Goal: Task Accomplishment & Management: Use online tool/utility

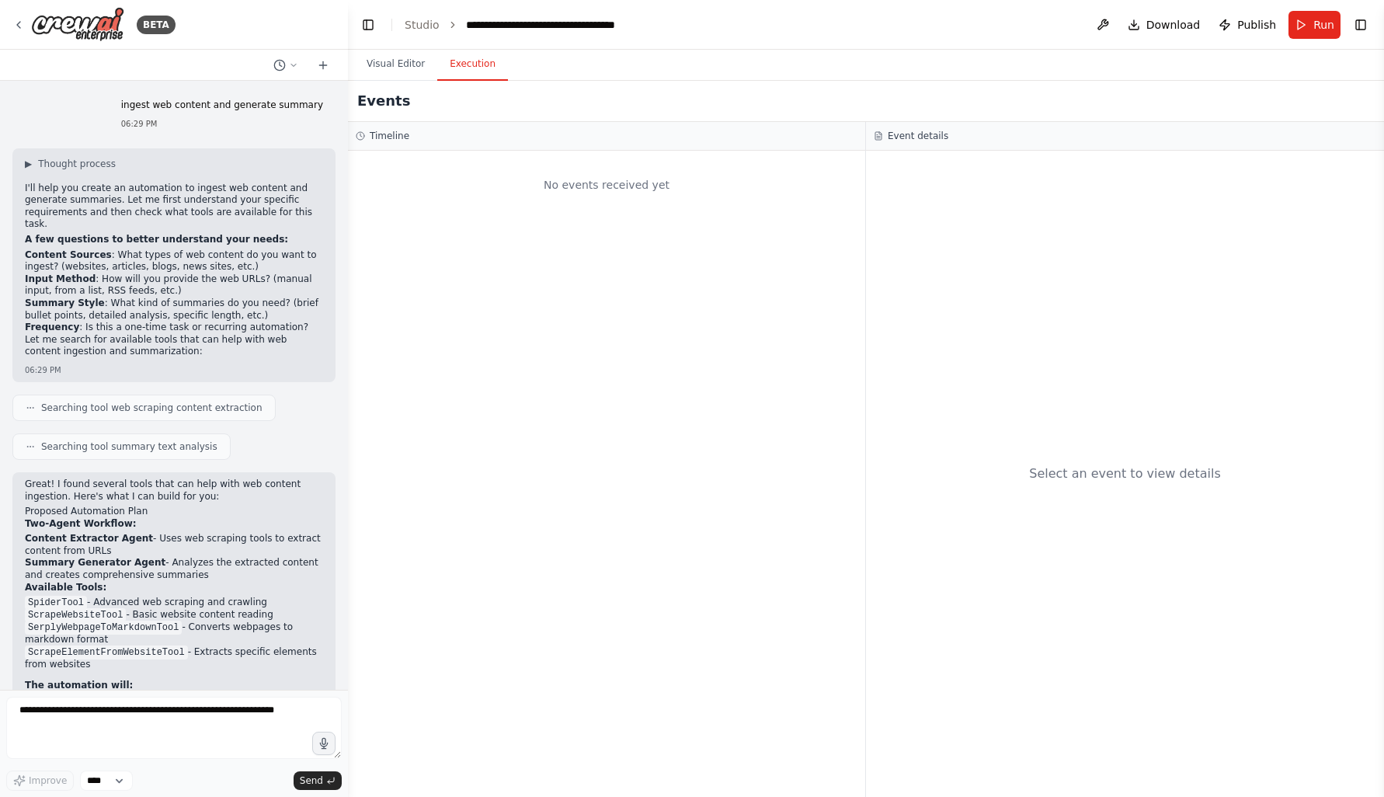
scroll to position [600, 0]
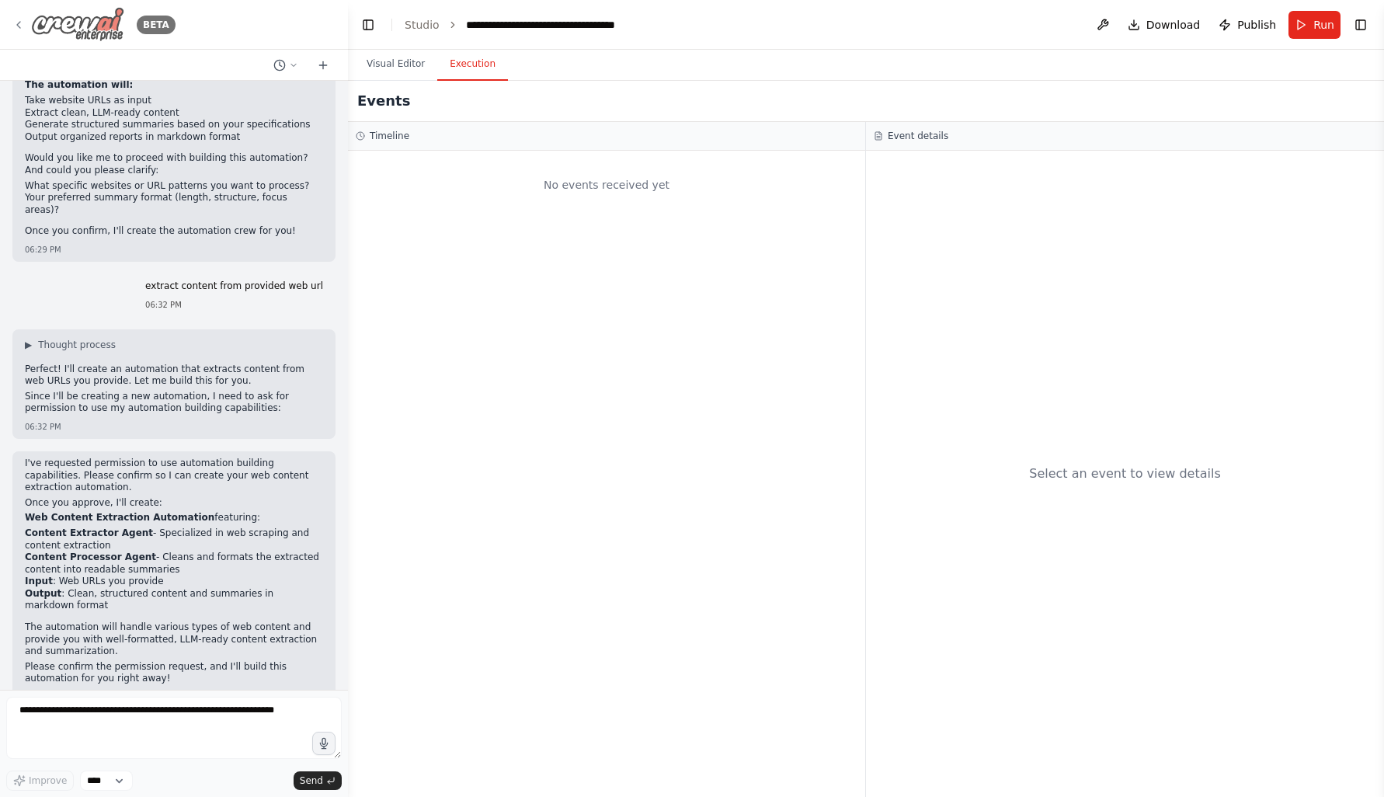
click at [20, 28] on icon at bounding box center [18, 25] width 12 height 12
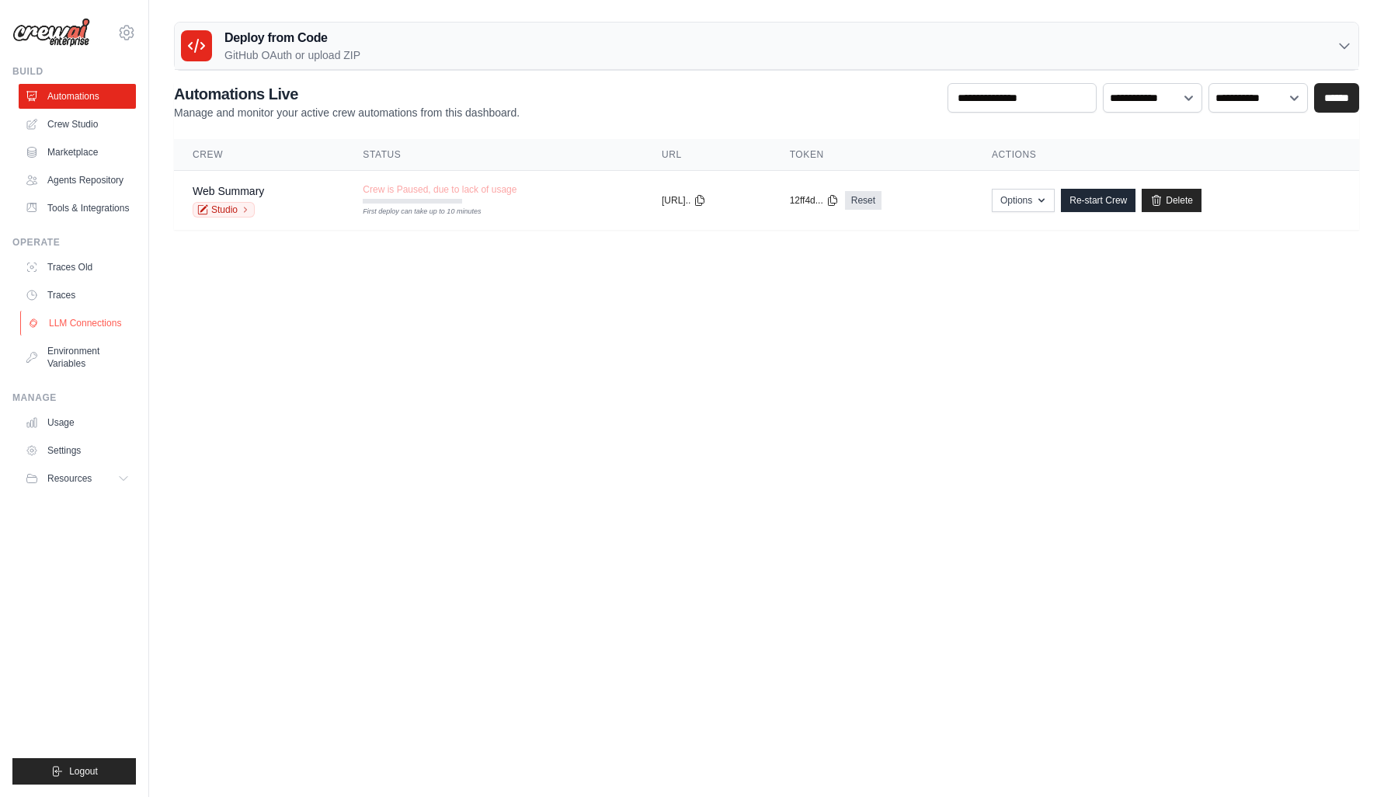
click at [79, 316] on link "LLM Connections" at bounding box center [78, 323] width 117 height 25
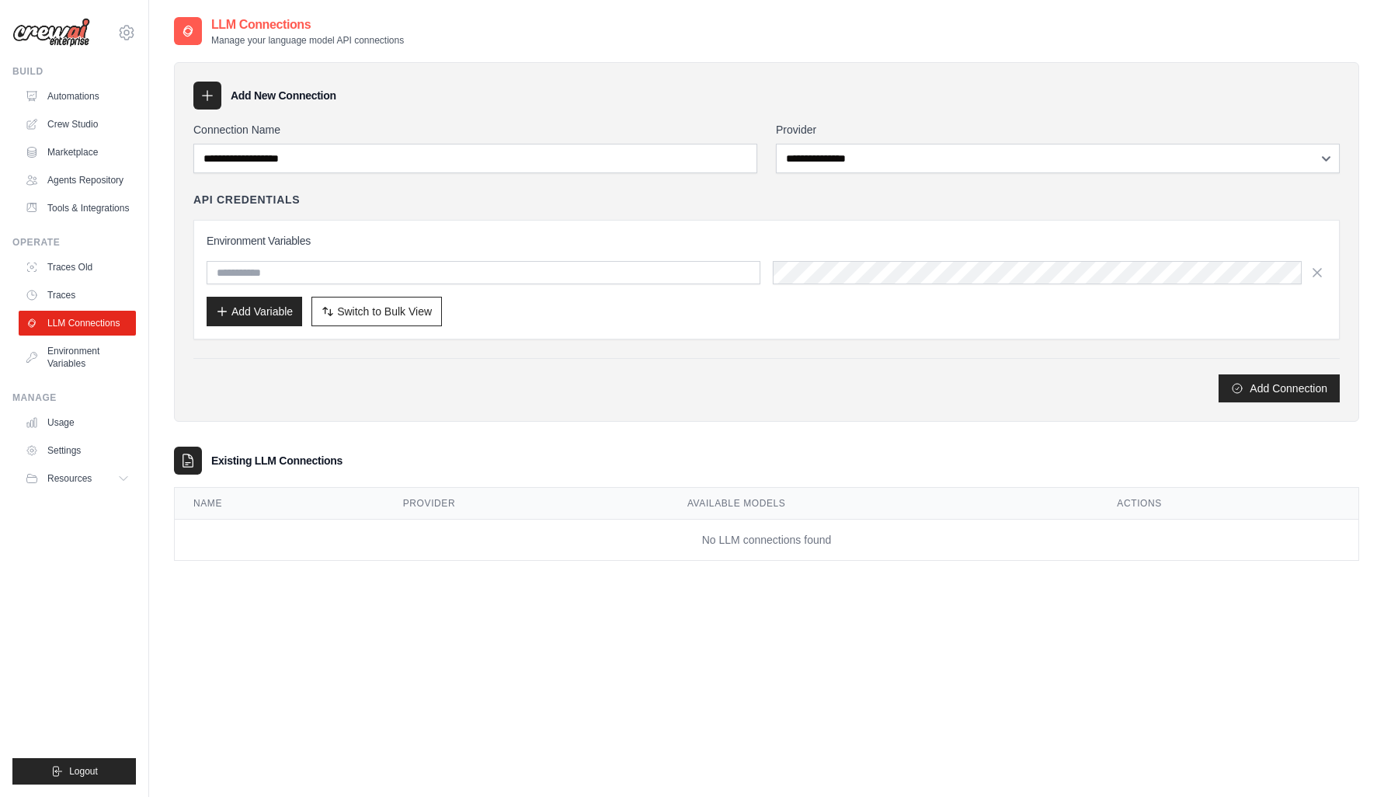
click at [758, 416] on div "**********" at bounding box center [766, 242] width 1185 height 360
click at [507, 266] on input "text" at bounding box center [484, 272] width 554 height 23
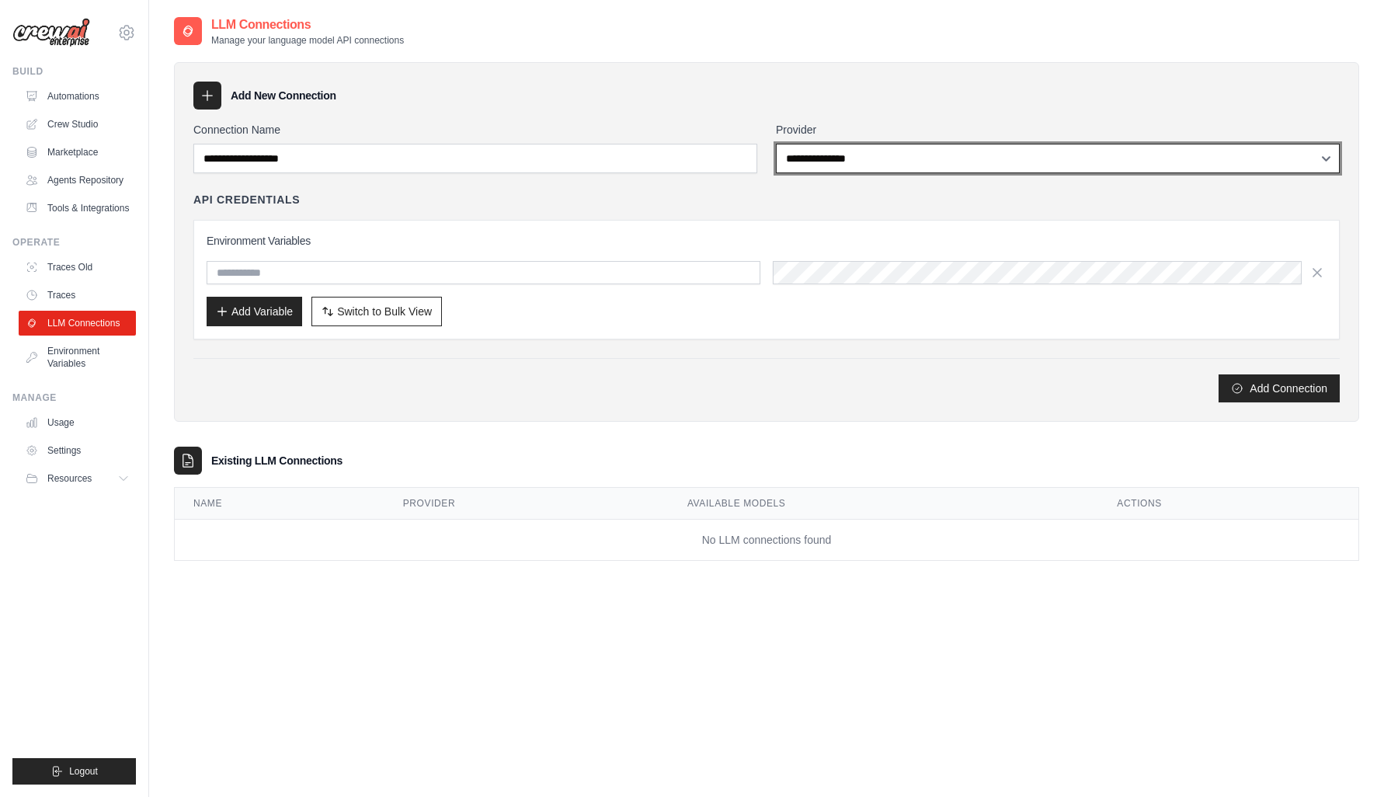
click at [809, 157] on select "**********" at bounding box center [1058, 159] width 564 height 30
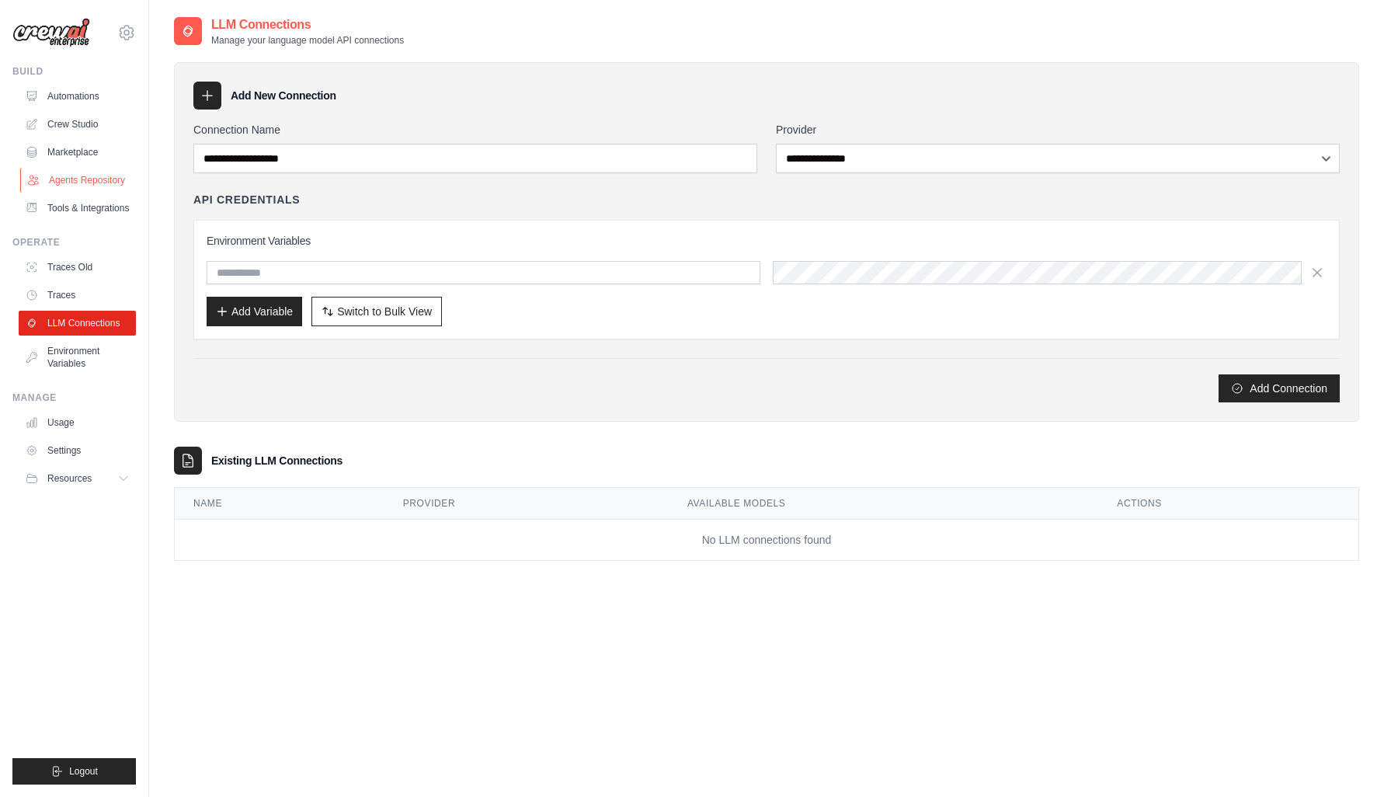
click at [76, 178] on link "Agents Repository" at bounding box center [78, 180] width 117 height 25
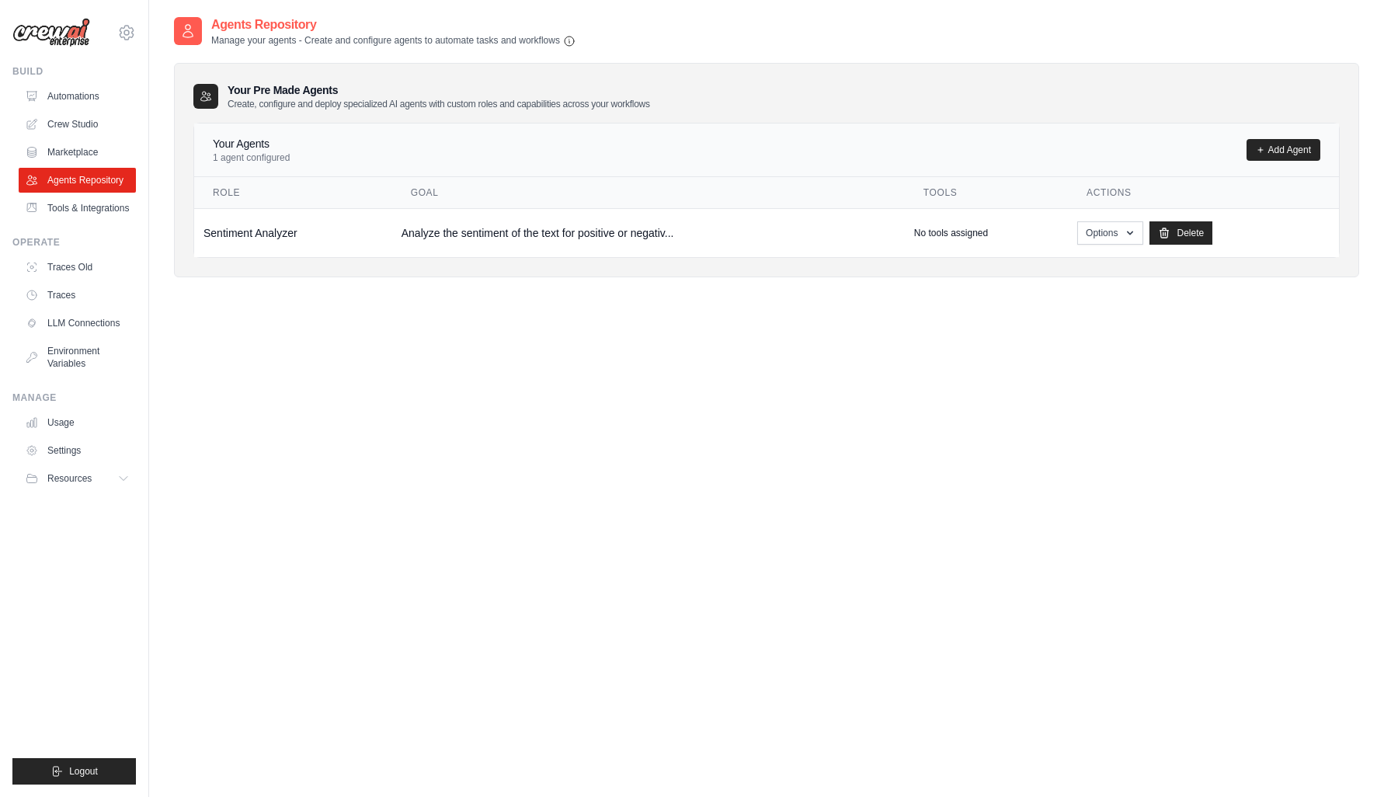
click at [764, 416] on div "Agents Repository Manage your agents - Create and configure agents to automate …" at bounding box center [766, 414] width 1185 height 797
click at [235, 231] on td "Sentiment Analyzer" at bounding box center [293, 232] width 198 height 49
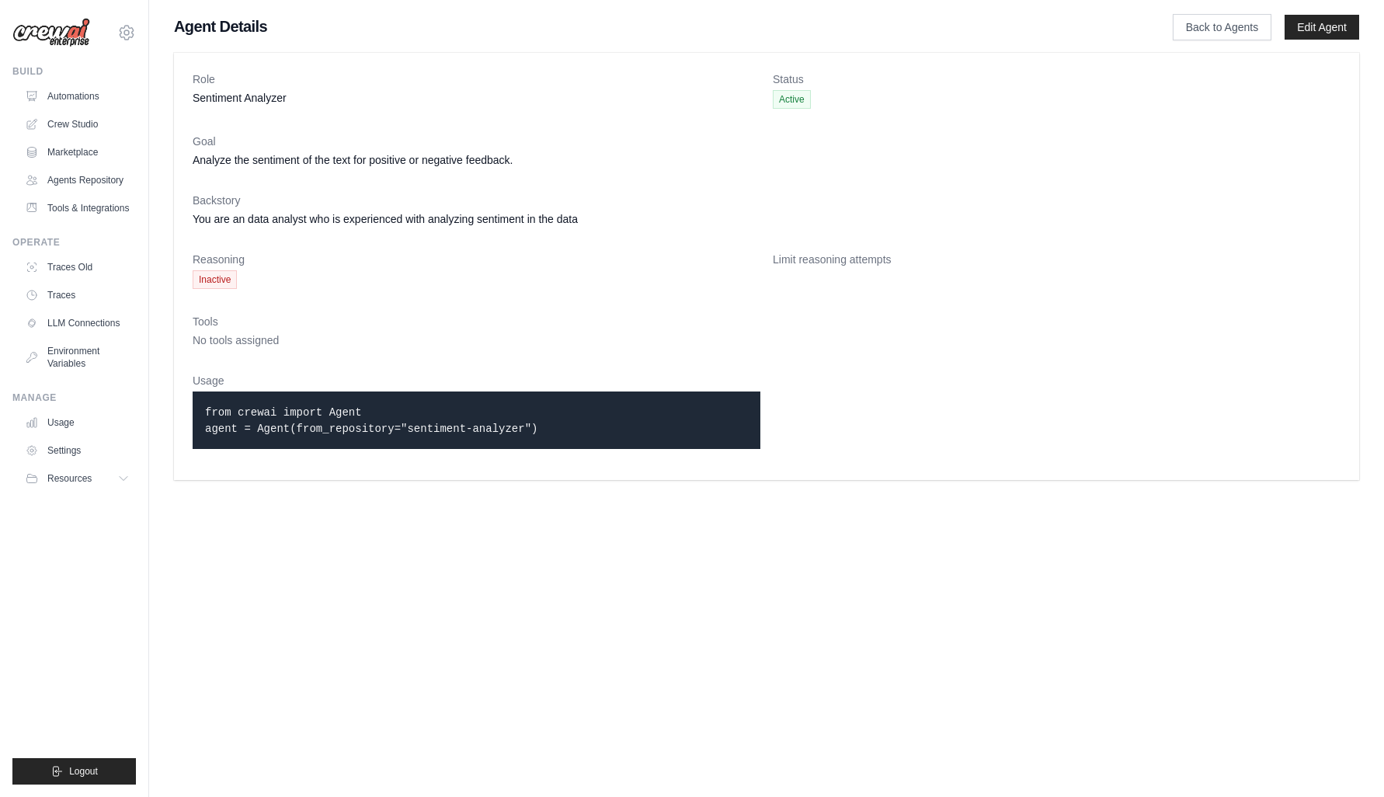
click at [218, 280] on span "Inactive" at bounding box center [215, 279] width 44 height 19
click at [566, 424] on p "from crewai import Agent agent = Agent(from_repository="sentiment-analyzer")" at bounding box center [476, 420] width 543 height 33
click at [1314, 26] on link "Edit Agent" at bounding box center [1322, 27] width 75 height 25
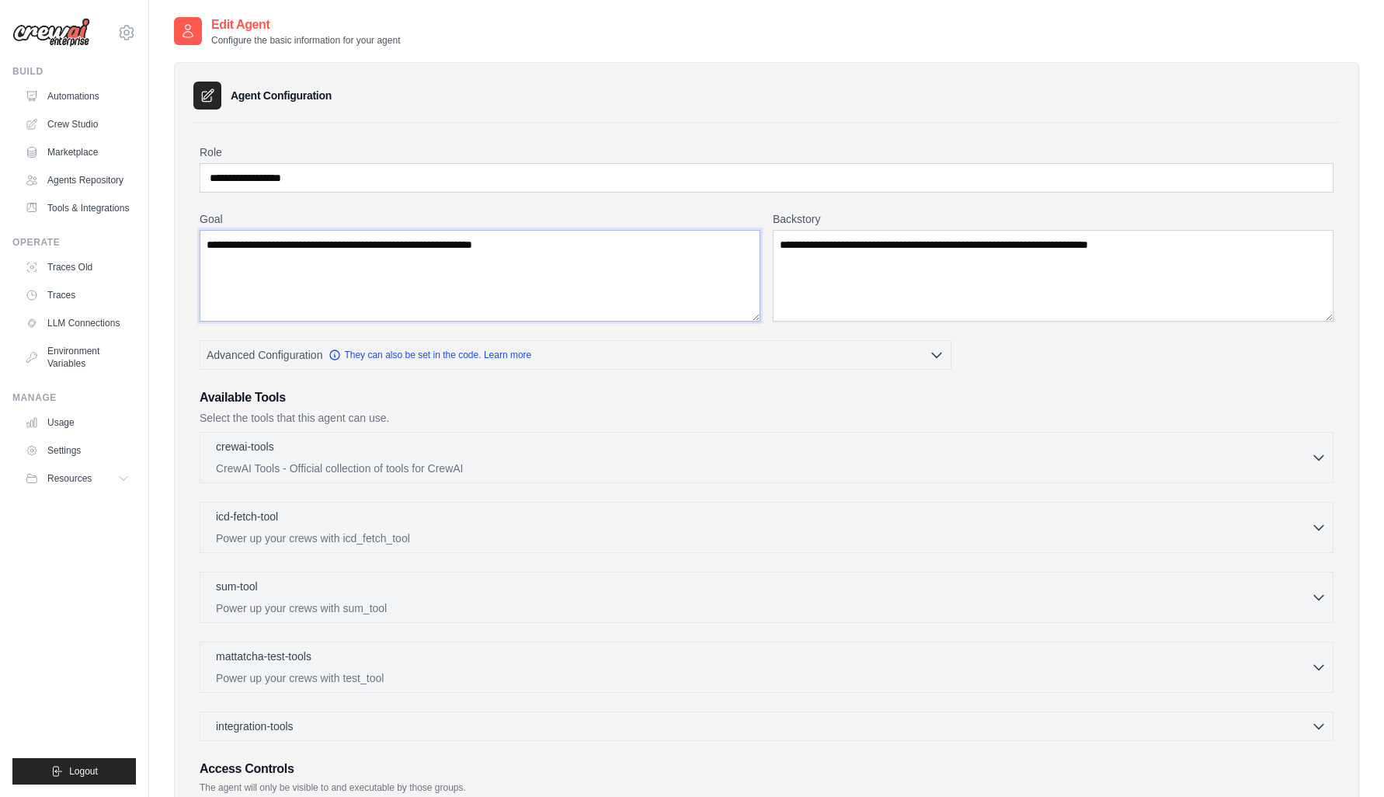
click at [572, 238] on textarea "**********" at bounding box center [480, 276] width 561 height 92
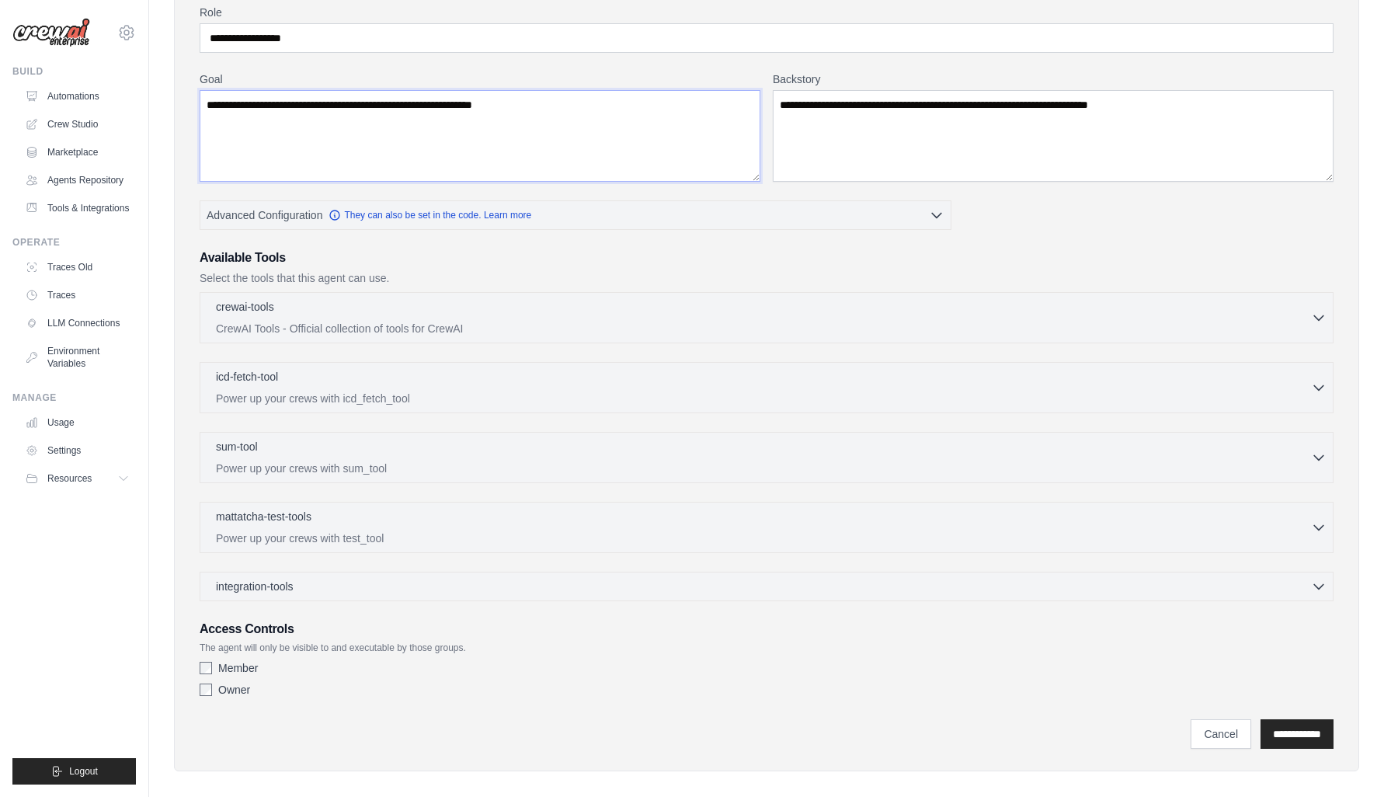
scroll to position [155, 0]
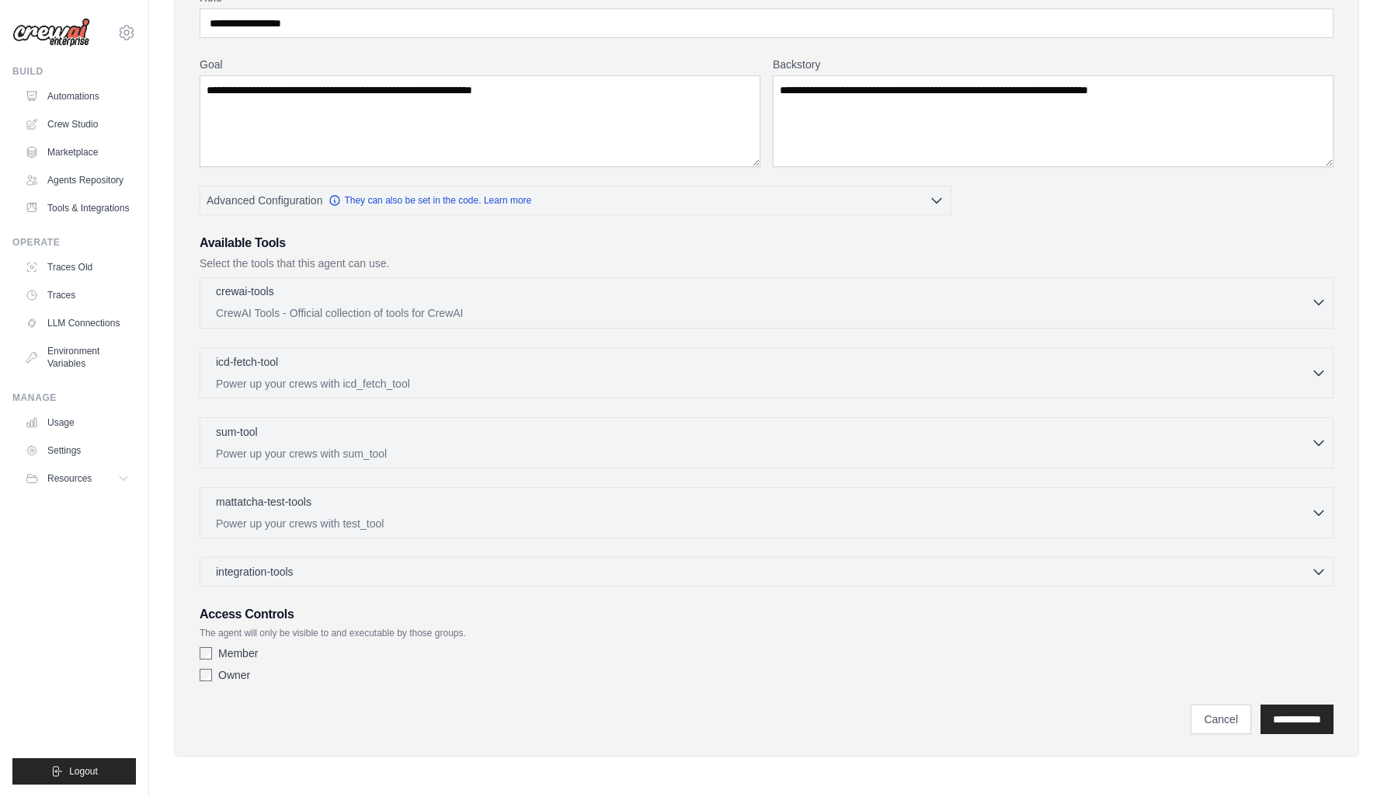
click at [308, 311] on p "CrewAI Tools - Official collection of tools for CrewAI" at bounding box center [763, 313] width 1095 height 16
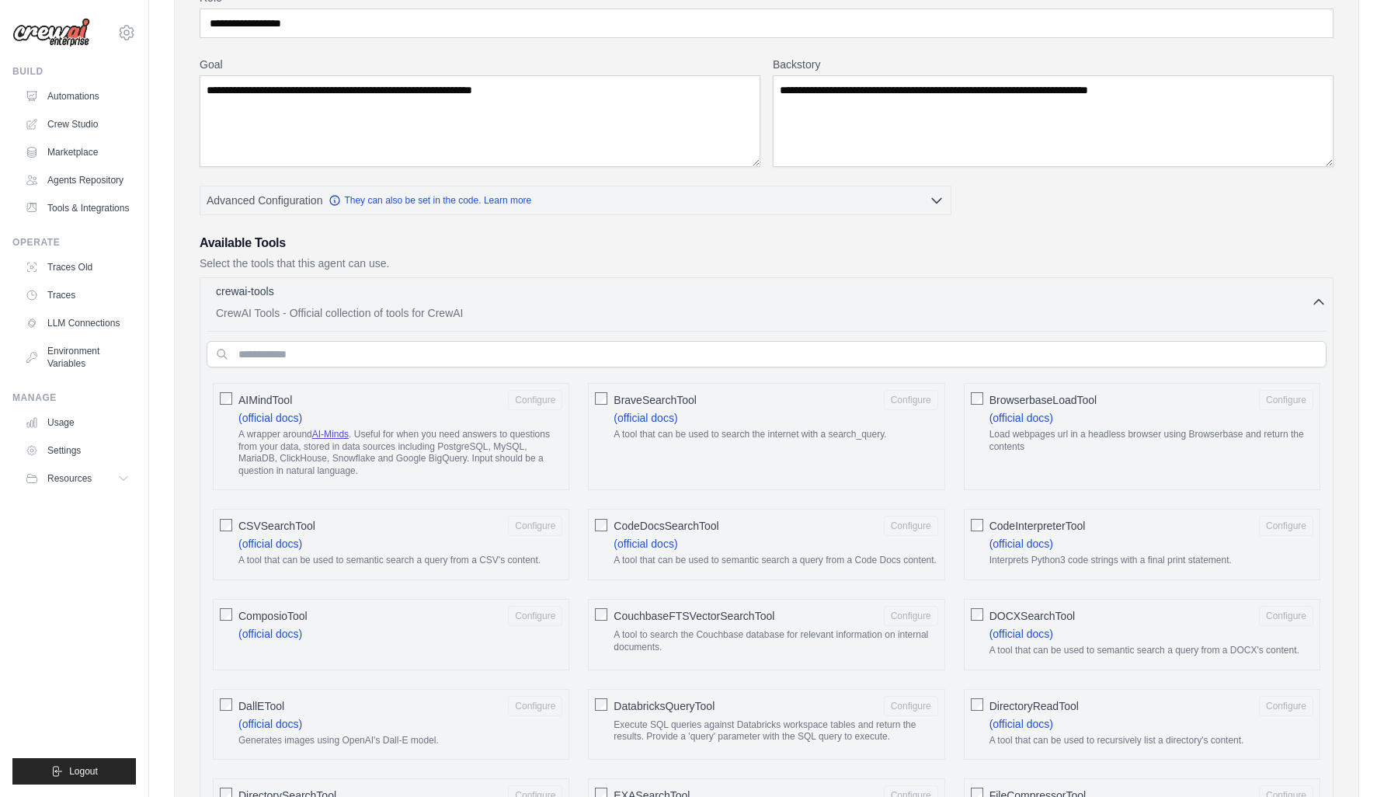
click at [308, 311] on p "CrewAI Tools - Official collection of tools for CrewAI" at bounding box center [763, 313] width 1095 height 16
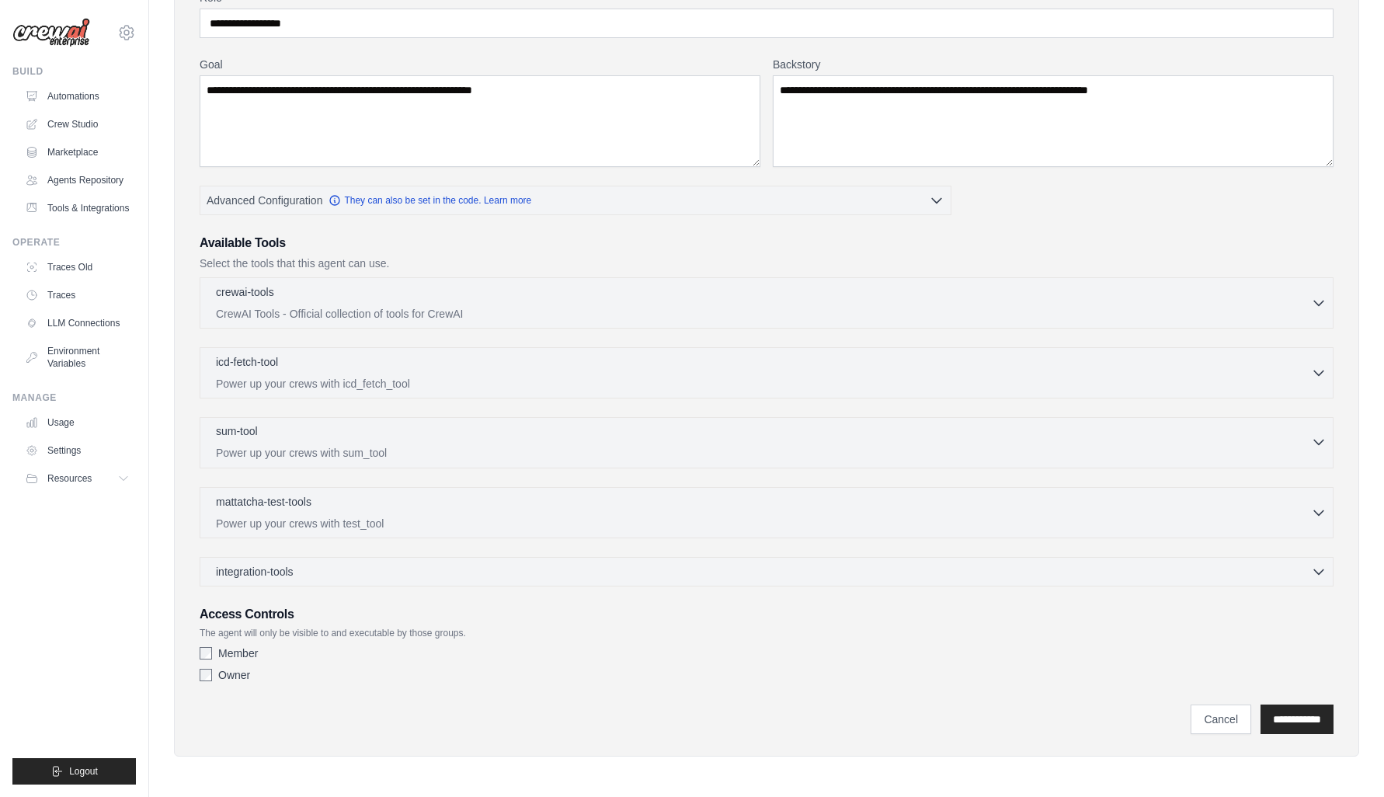
click at [371, 460] on p "Power up your crews with sum_tool" at bounding box center [763, 453] width 1095 height 16
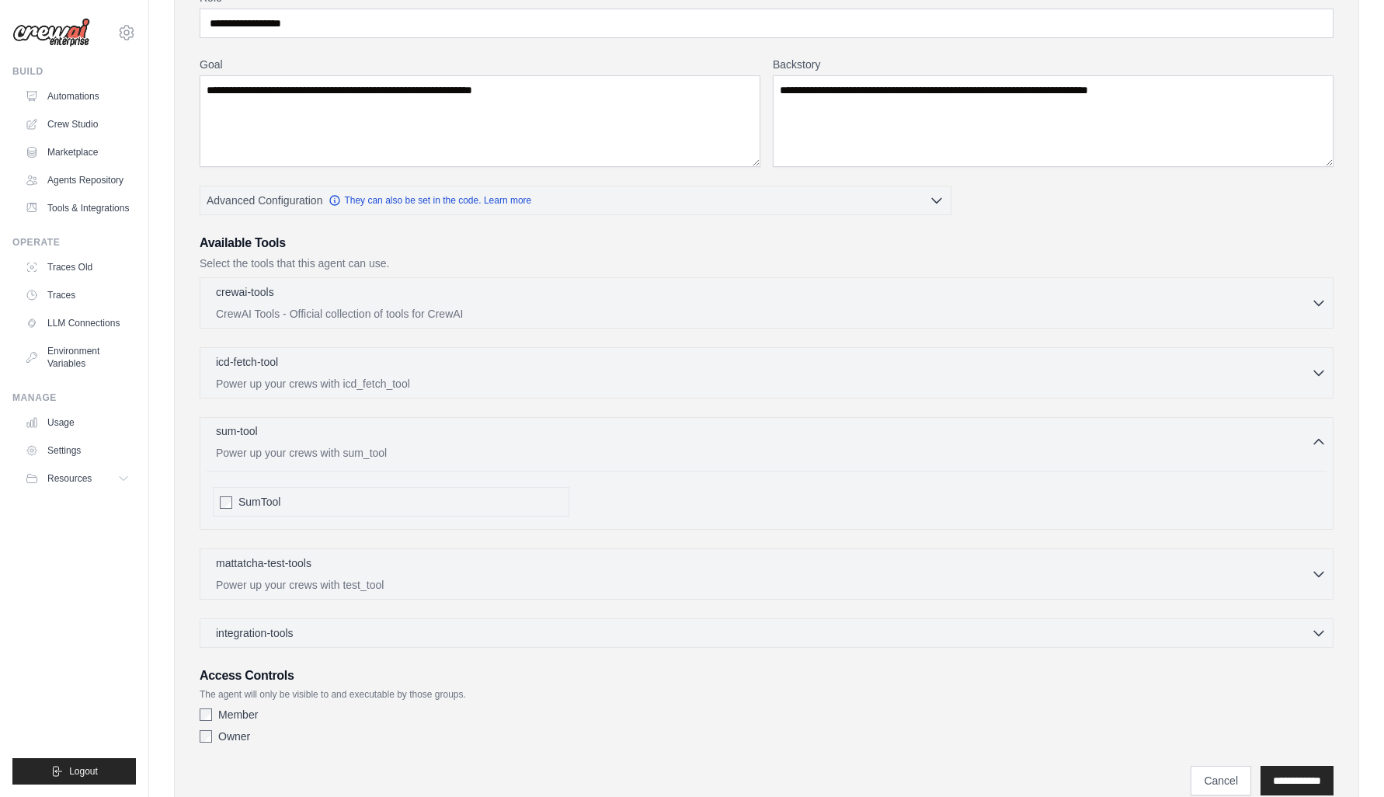
click at [317, 447] on p "Power up your crews with sum_tool" at bounding box center [763, 453] width 1095 height 16
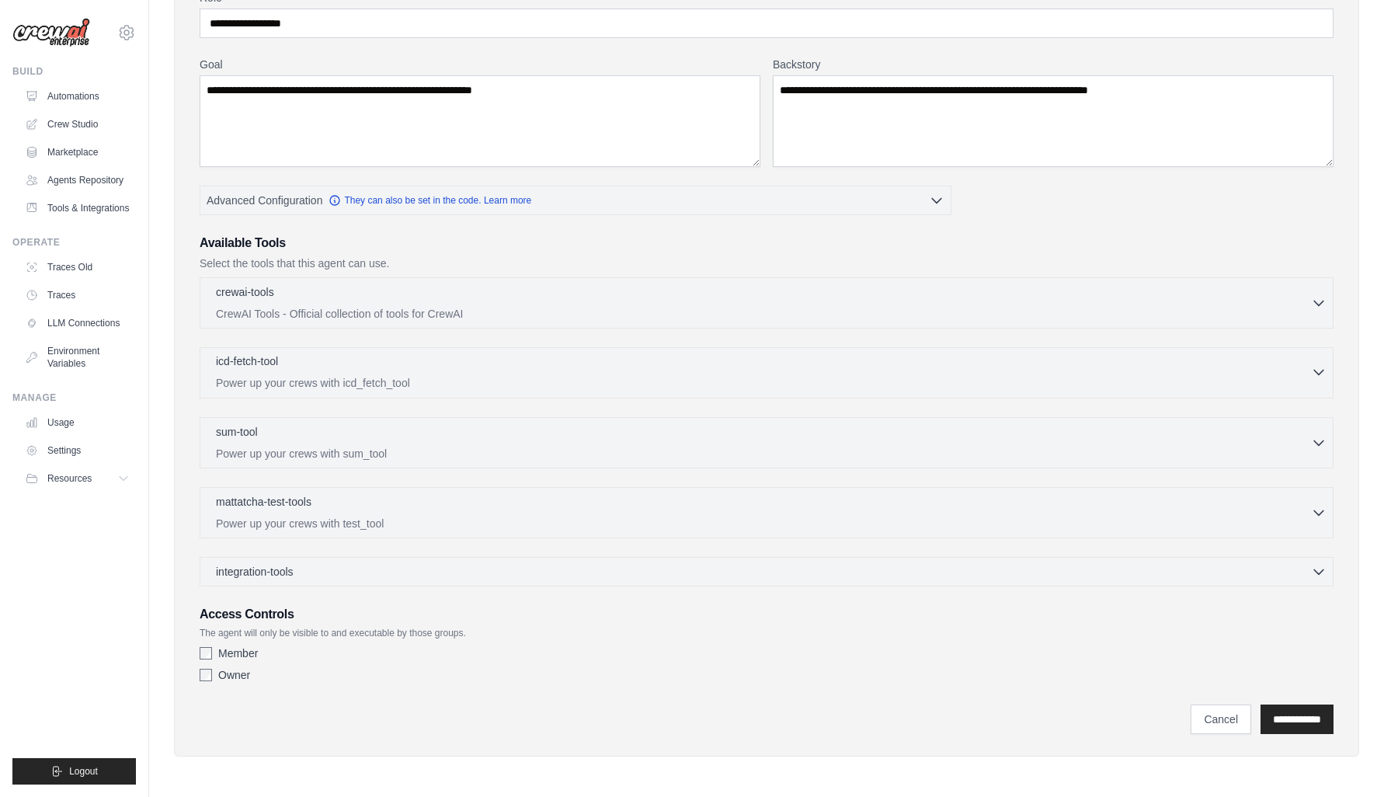
click at [409, 382] on p "Power up your crews with icd_fetch_tool" at bounding box center [763, 383] width 1095 height 16
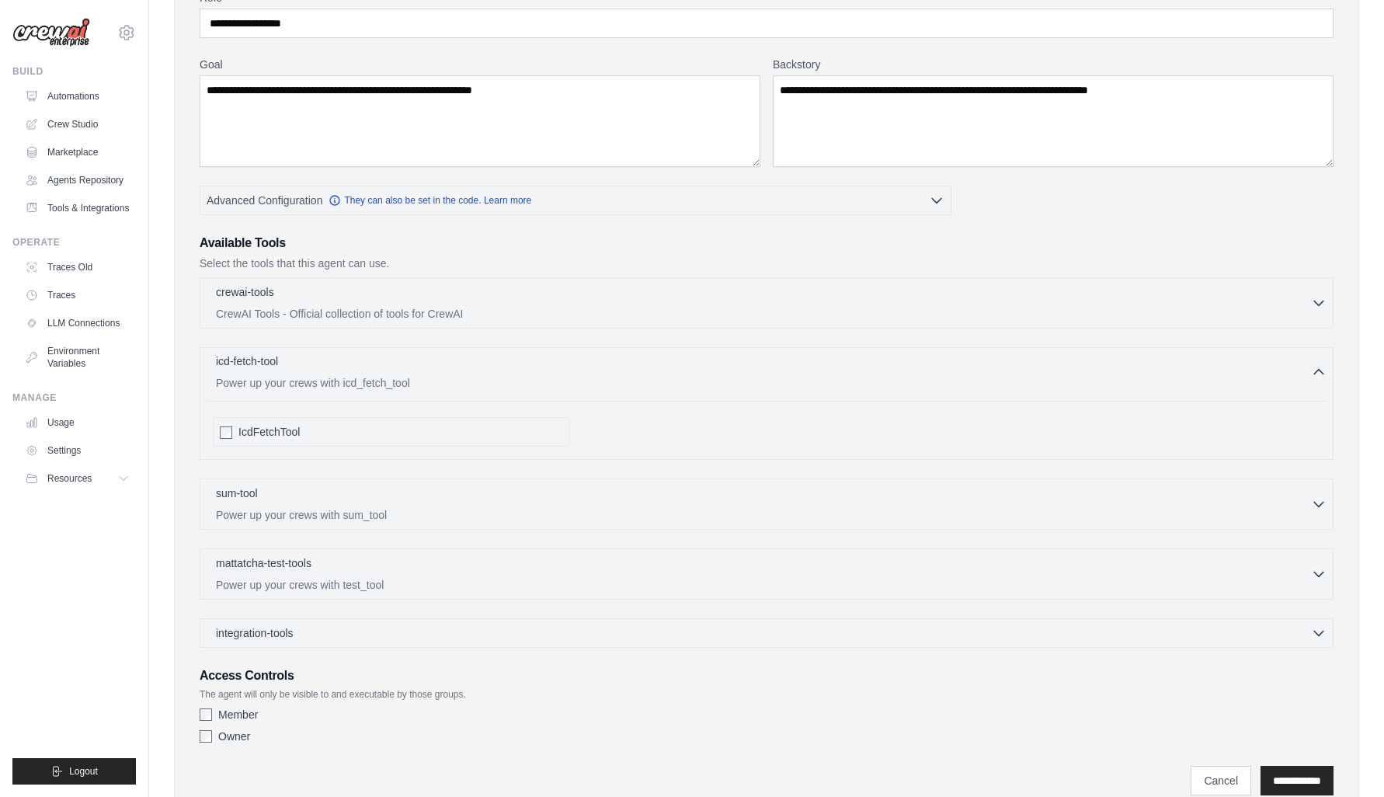
click at [409, 382] on p "Power up your crews with icd_fetch_tool" at bounding box center [763, 383] width 1095 height 16
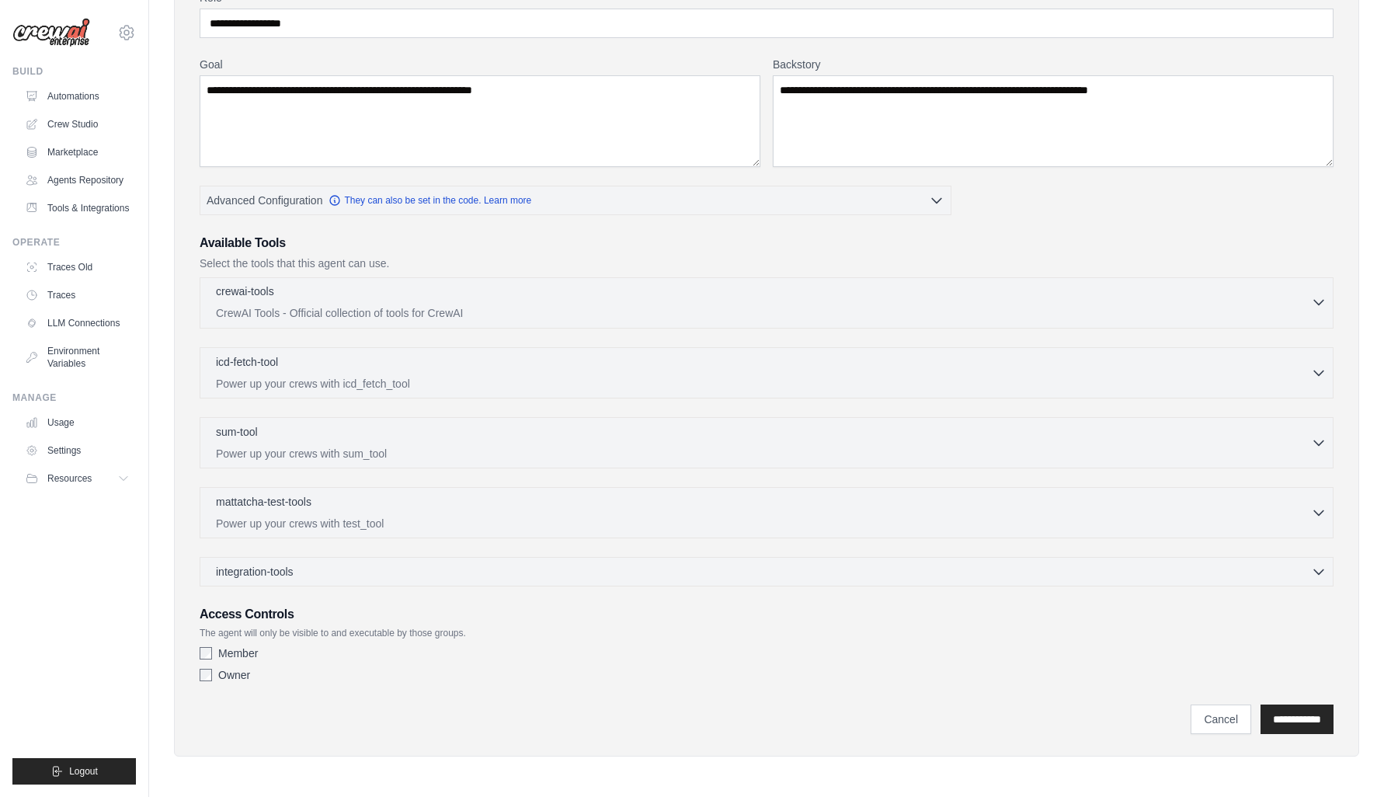
click at [366, 310] on p "CrewAI Tools - Official collection of tools for CrewAI" at bounding box center [763, 313] width 1095 height 16
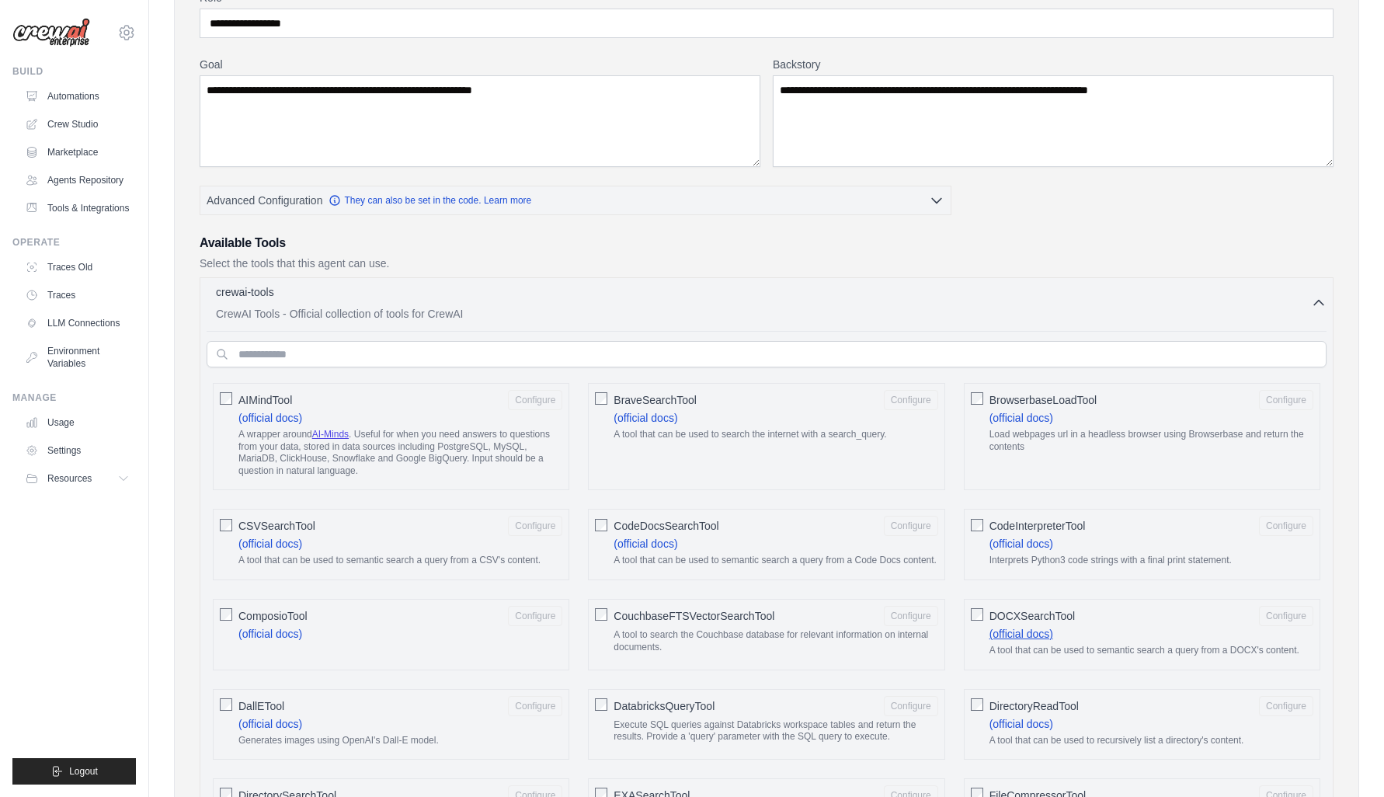
click at [1018, 633] on link "(official docs)" at bounding box center [1022, 634] width 64 height 12
click at [708, 304] on div "crewai-tools 0 selected CrewAI Tools - Official collection of tools for CrewAI" at bounding box center [763, 302] width 1095 height 37
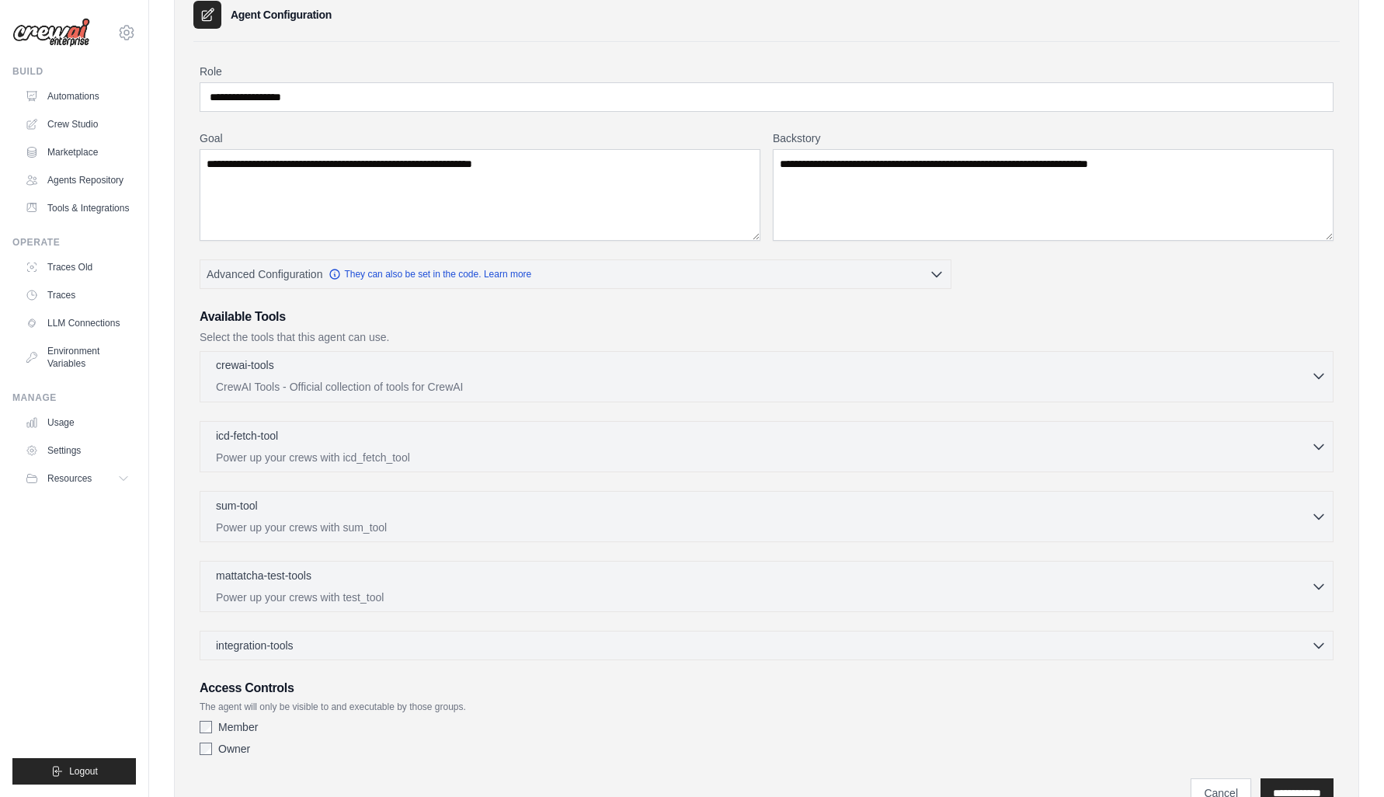
scroll to position [0, 0]
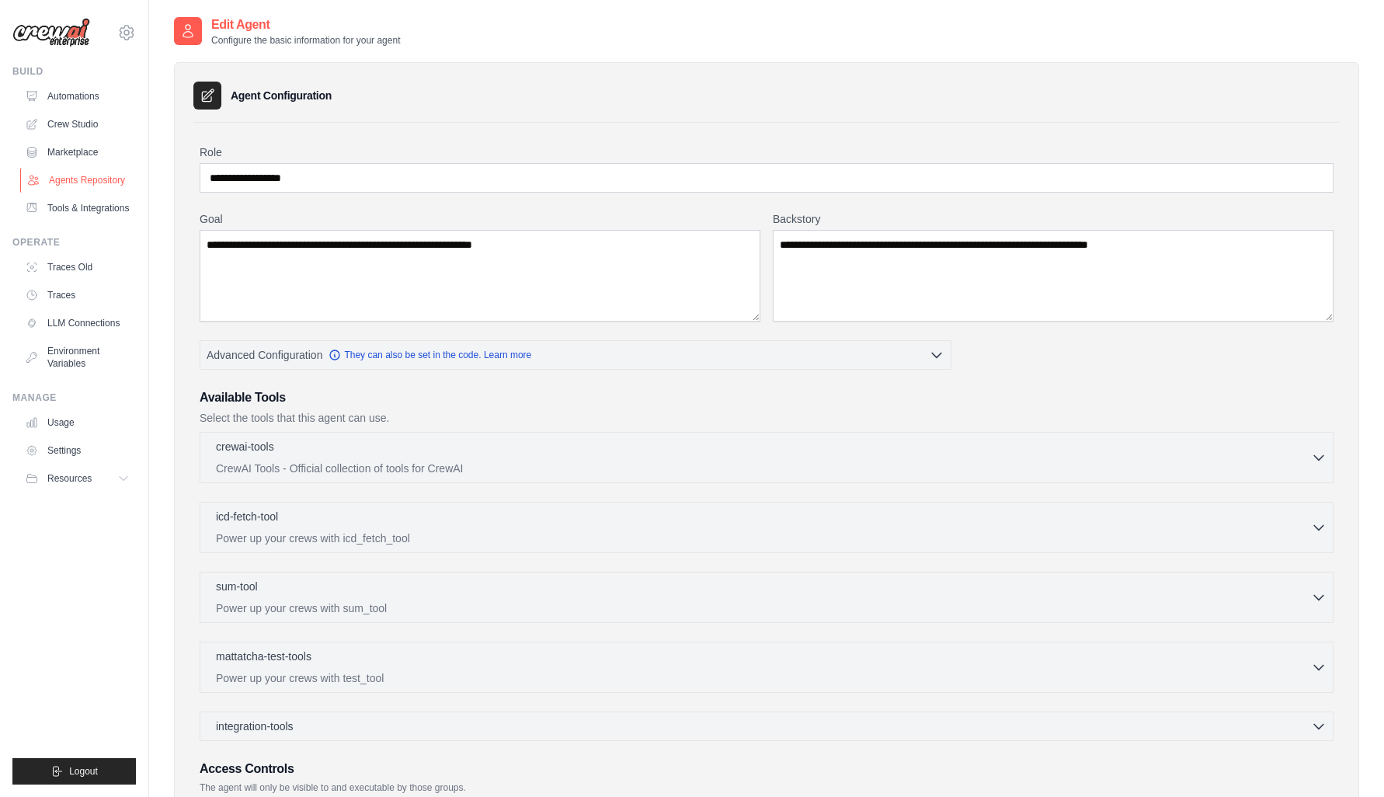
click at [97, 179] on link "Agents Repository" at bounding box center [78, 180] width 117 height 25
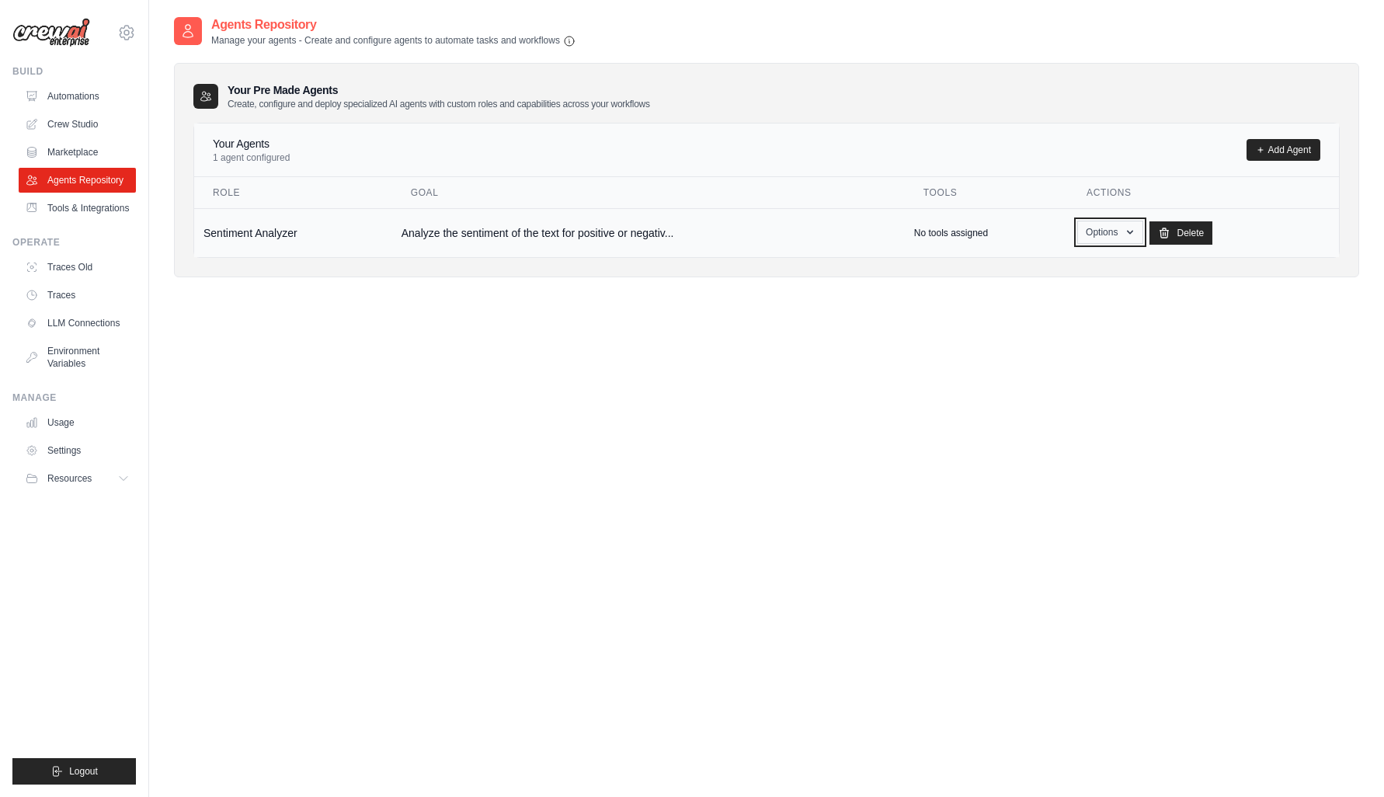
click at [1099, 242] on button "Options" at bounding box center [1110, 232] width 66 height 23
click at [1073, 271] on link "Show" at bounding box center [1088, 268] width 112 height 28
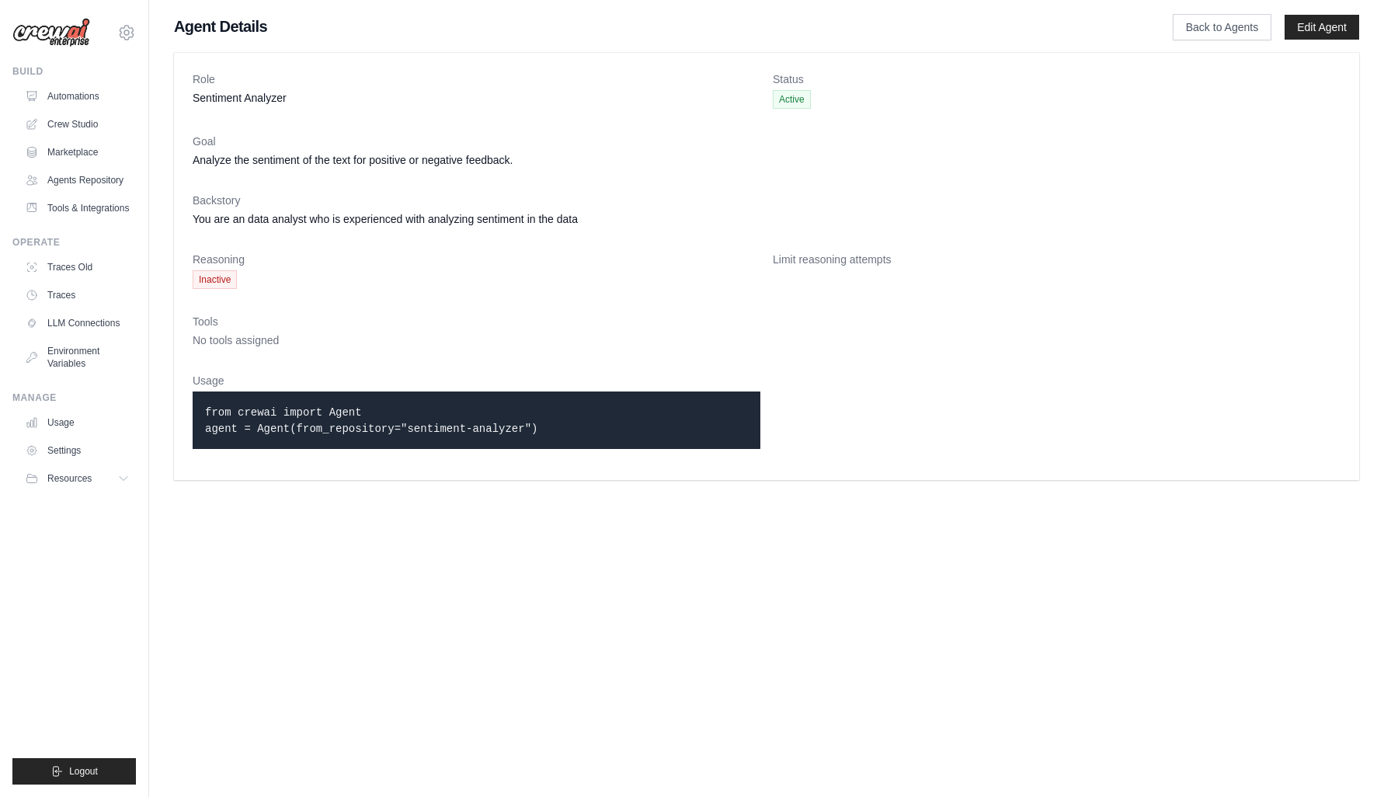
click at [585, 249] on dl "Role Sentiment Analyzer Status Active Goal Analyze the sentiment of the text fo…" at bounding box center [767, 266] width 1148 height 390
drag, startPoint x: 581, startPoint y: 430, endPoint x: 200, endPoint y: 417, distance: 380.9
click at [200, 417] on div "from crewai import Agent agent = Agent(from_repository="sentiment-analyzer")" at bounding box center [477, 420] width 568 height 57
click at [93, 89] on link "Automations" at bounding box center [78, 96] width 117 height 25
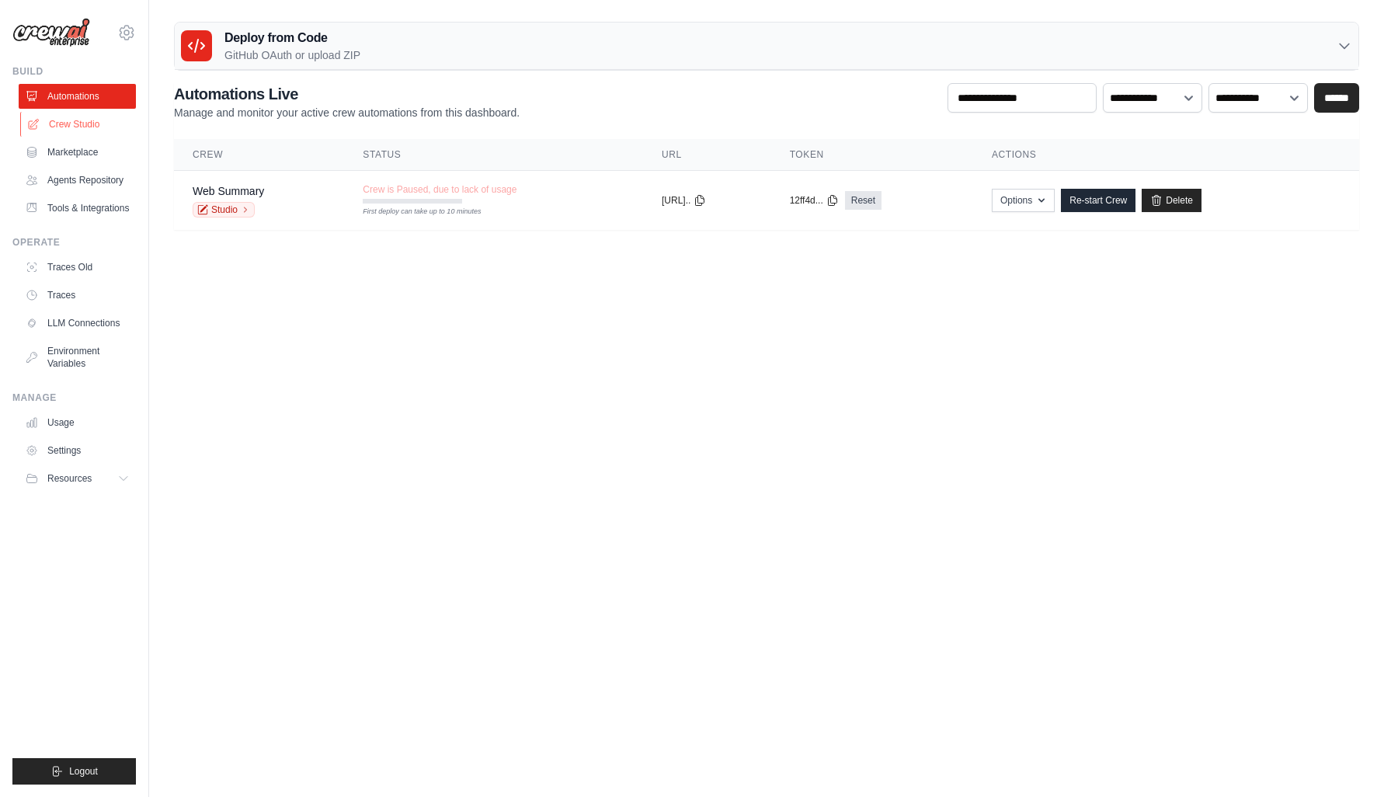
click at [92, 126] on link "Crew Studio" at bounding box center [78, 124] width 117 height 25
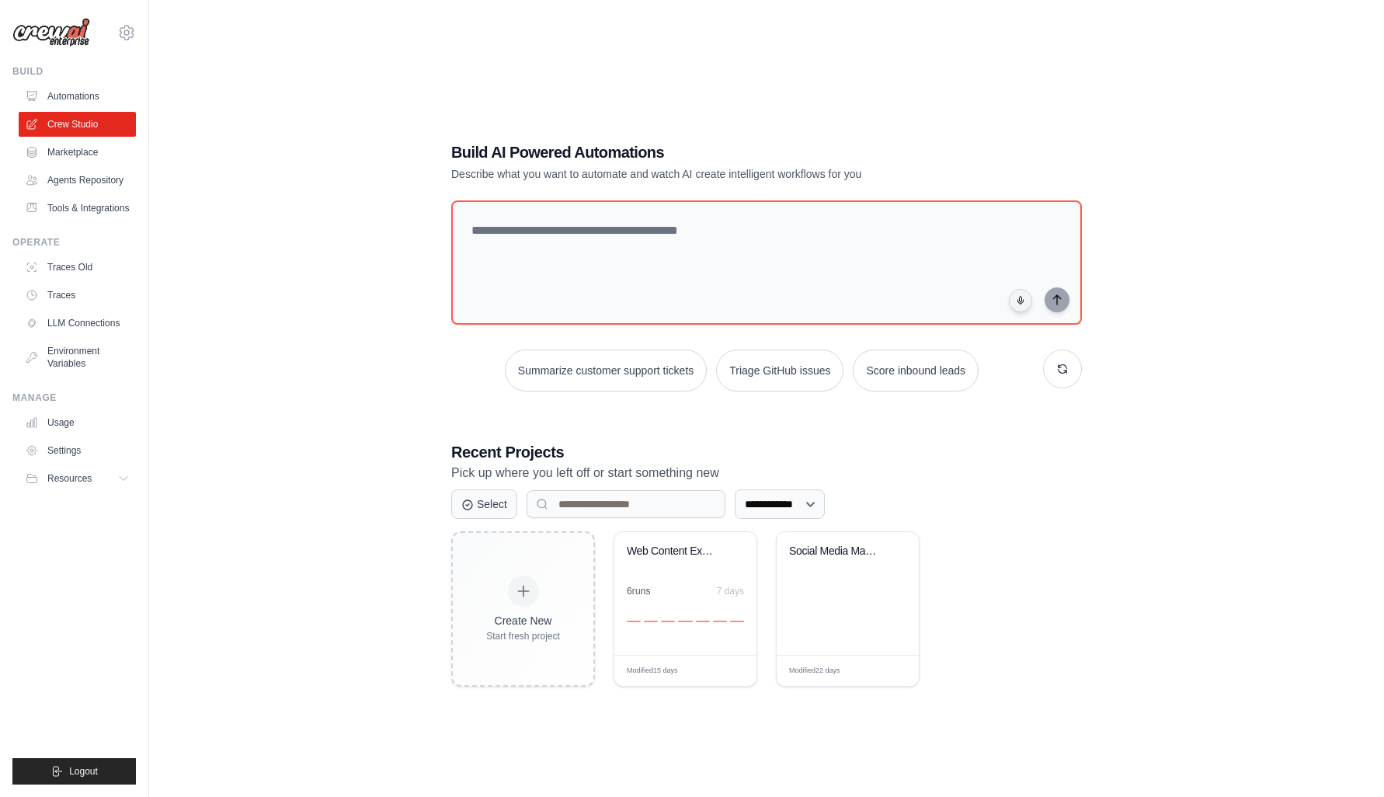
click at [1049, 511] on div "**********" at bounding box center [766, 504] width 631 height 30
click at [838, 564] on div "Social Media Management Automation" at bounding box center [847, 563] width 117 height 36
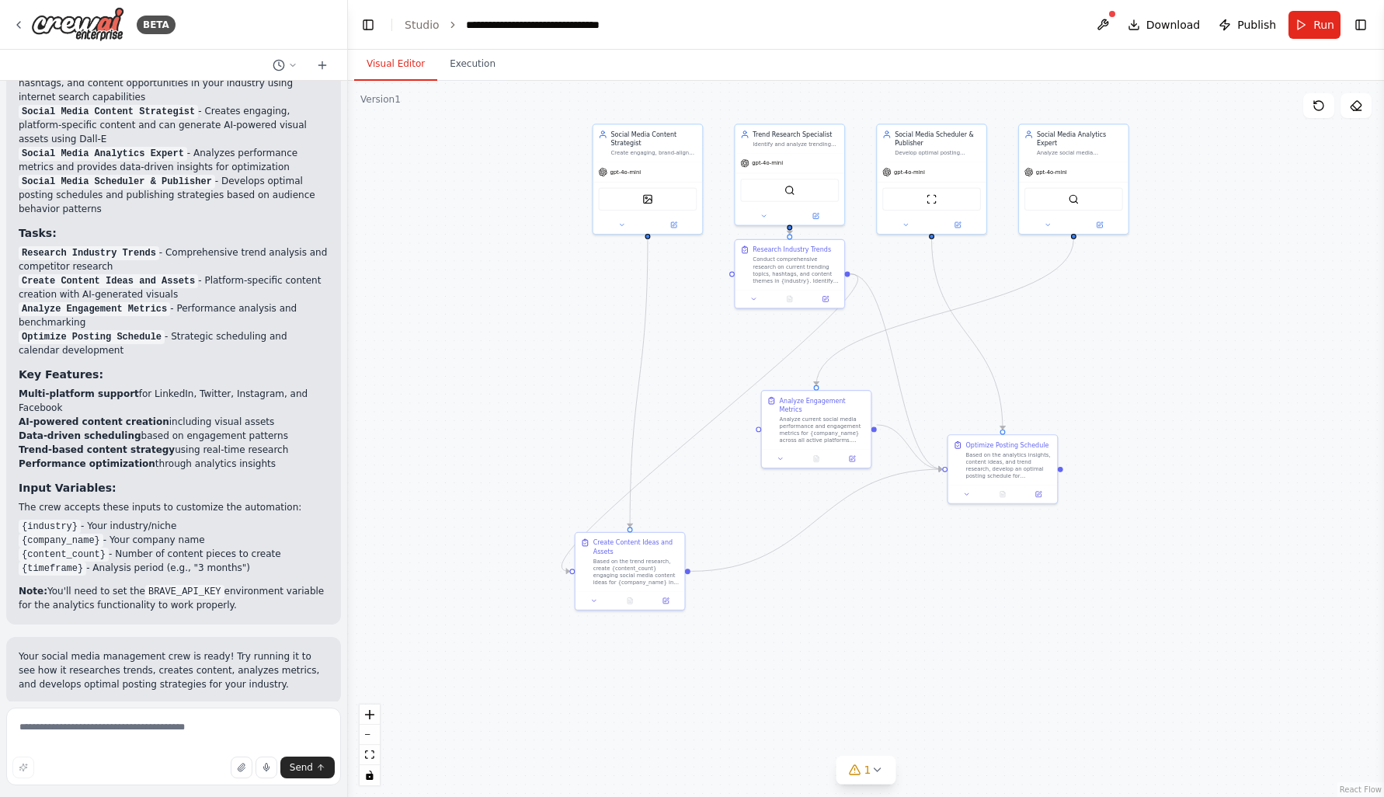
drag, startPoint x: 1196, startPoint y: 531, endPoint x: 1025, endPoint y: 342, distance: 255.2
click at [1025, 342] on div ".deletable-edge-delete-btn { width: 20px; height: 20px; border: 0px solid #ffff…" at bounding box center [866, 439] width 1036 height 716
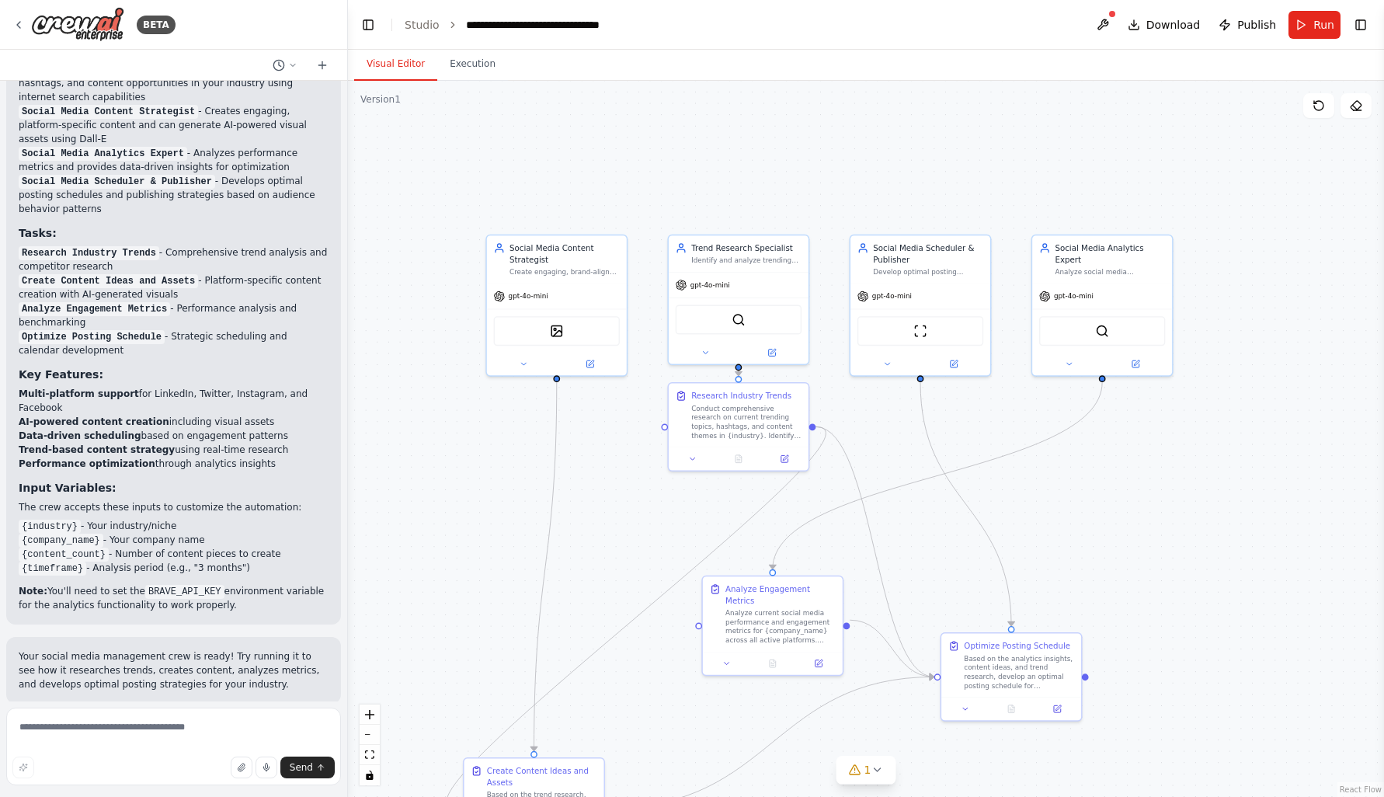
drag, startPoint x: 842, startPoint y: 242, endPoint x: 856, endPoint y: 420, distance: 178.4
click at [856, 420] on div ".deletable-edge-delete-btn { width: 20px; height: 20px; border: 0px solid #ffff…" at bounding box center [866, 439] width 1036 height 716
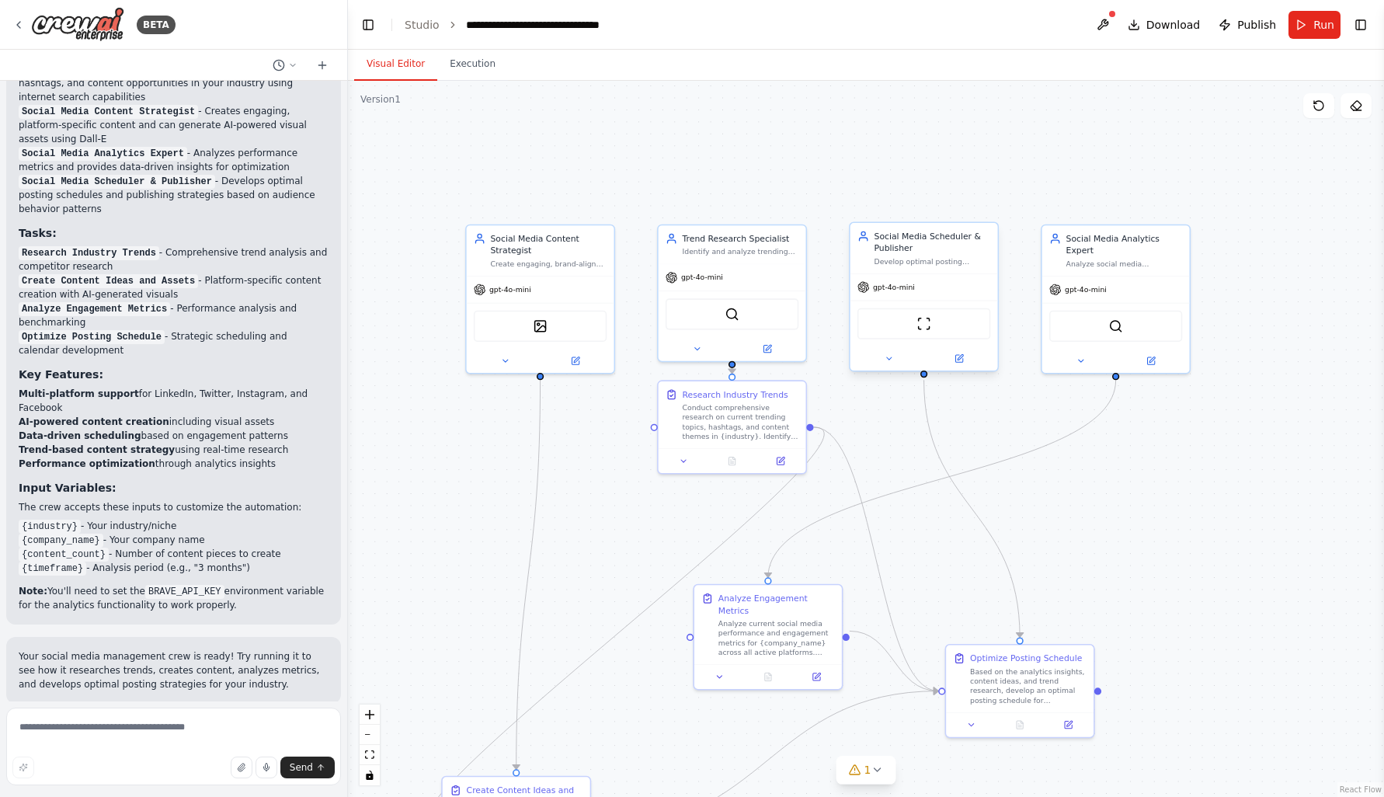
click at [940, 280] on div "gpt-4o-mini" at bounding box center [925, 287] width 148 height 26
click at [942, 339] on div "ScrapeWebsiteTool" at bounding box center [925, 324] width 148 height 46
click at [887, 360] on icon at bounding box center [888, 357] width 9 height 9
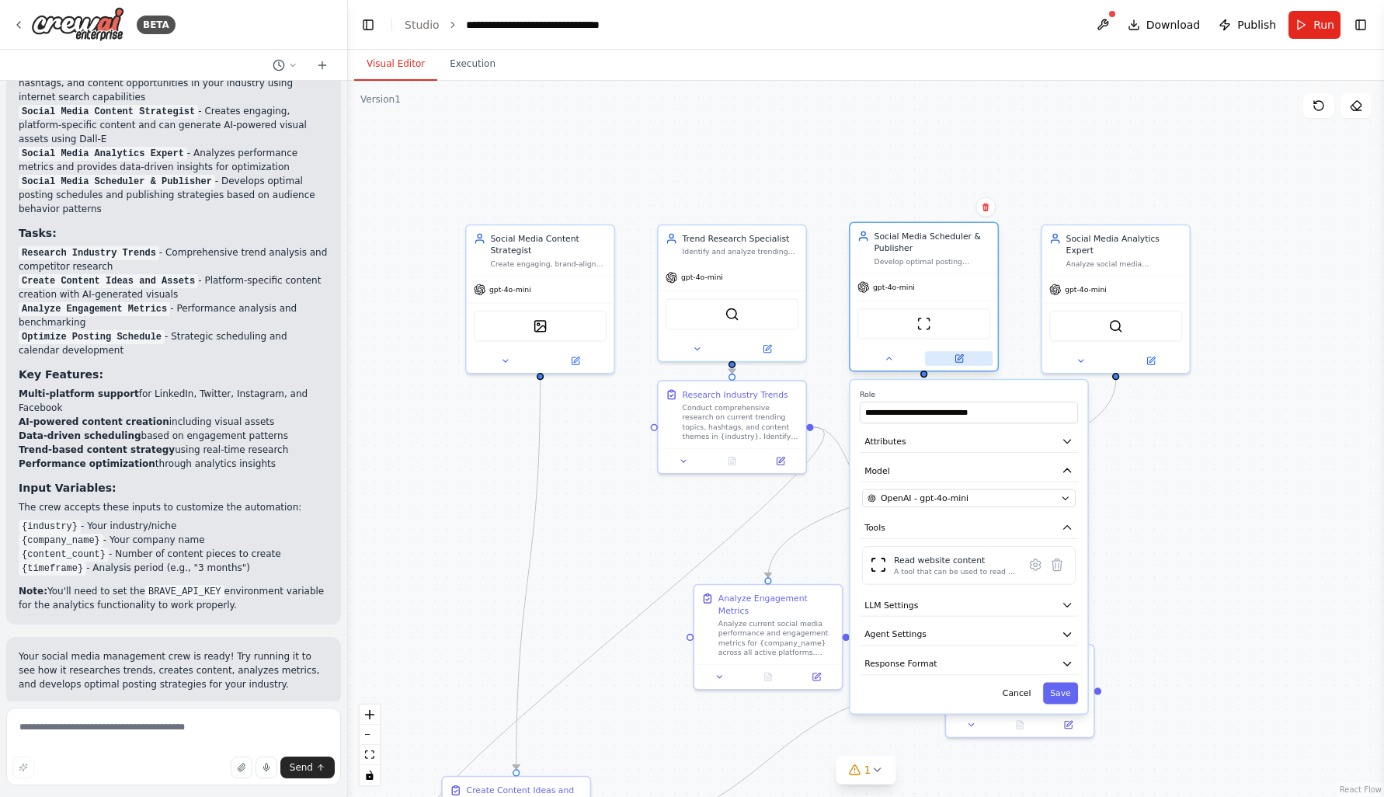
click at [963, 364] on button at bounding box center [959, 358] width 68 height 15
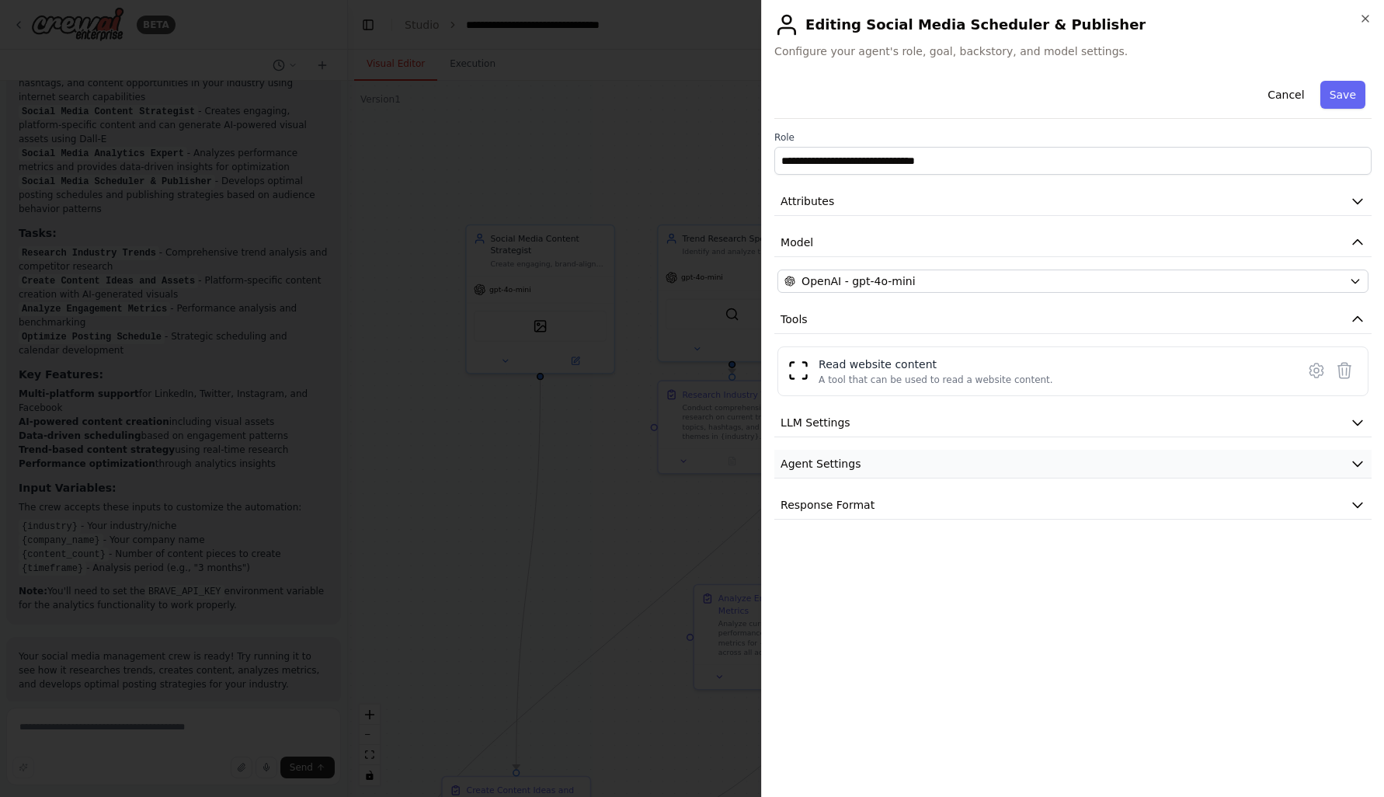
click at [827, 466] on span "Agent Settings" at bounding box center [821, 464] width 80 height 16
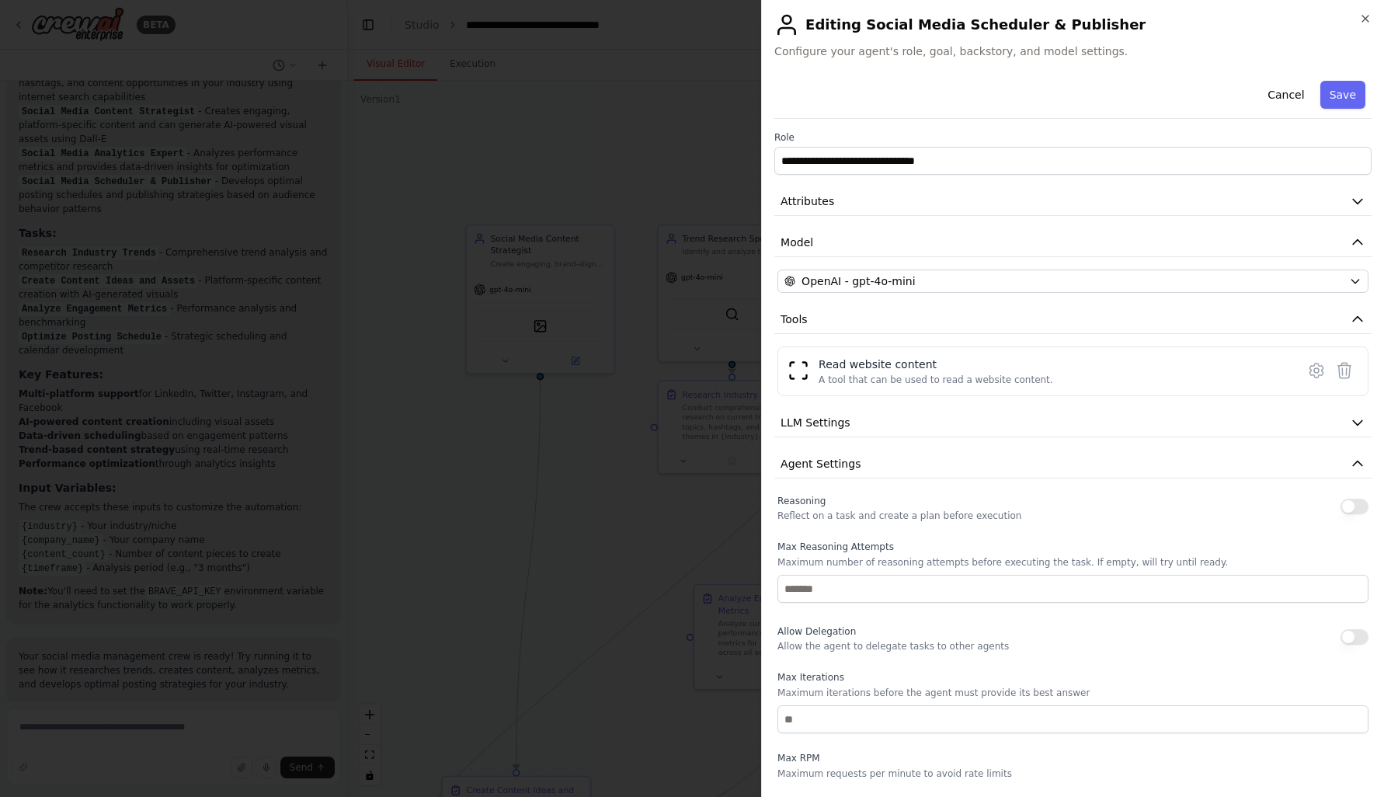
scroll to position [164, 0]
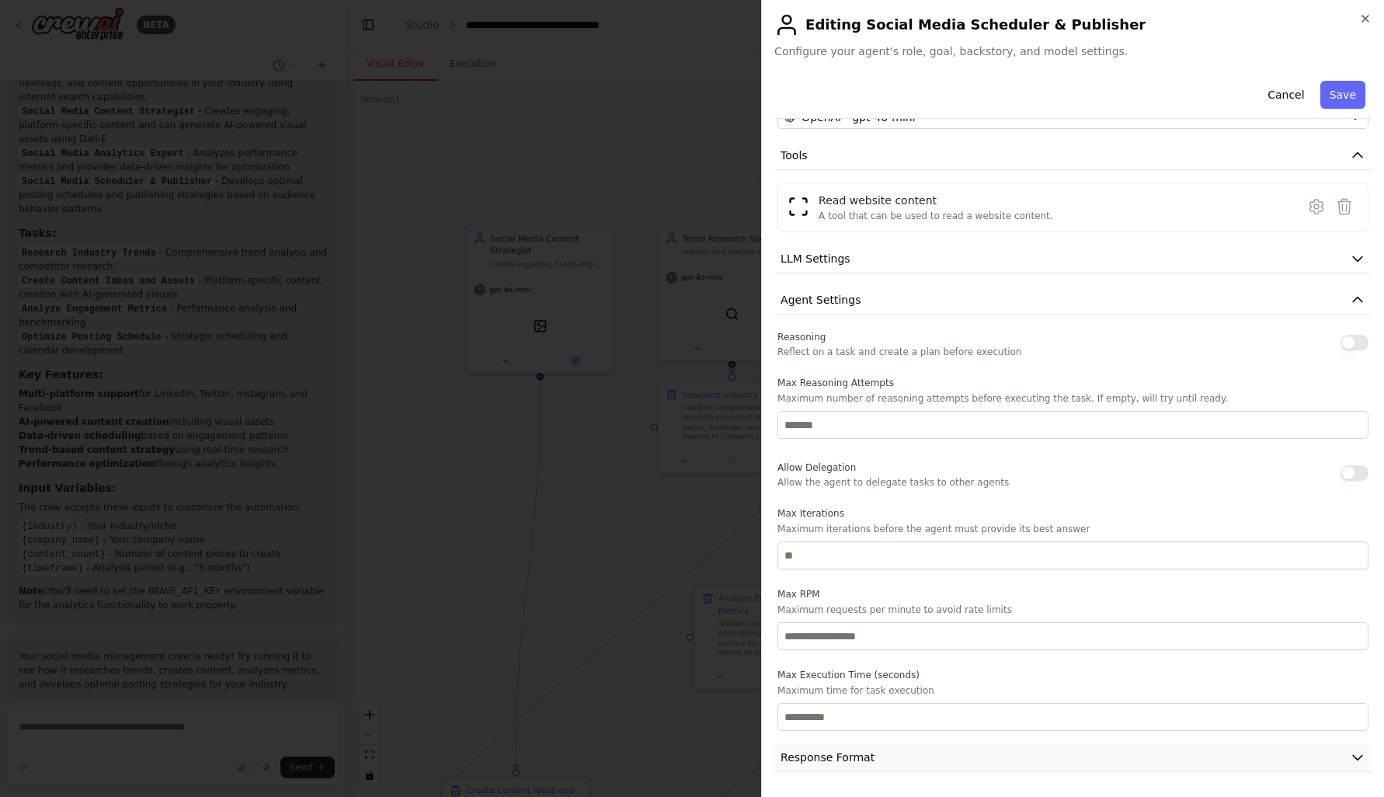
click at [893, 753] on button "Response Format" at bounding box center [1072, 757] width 597 height 29
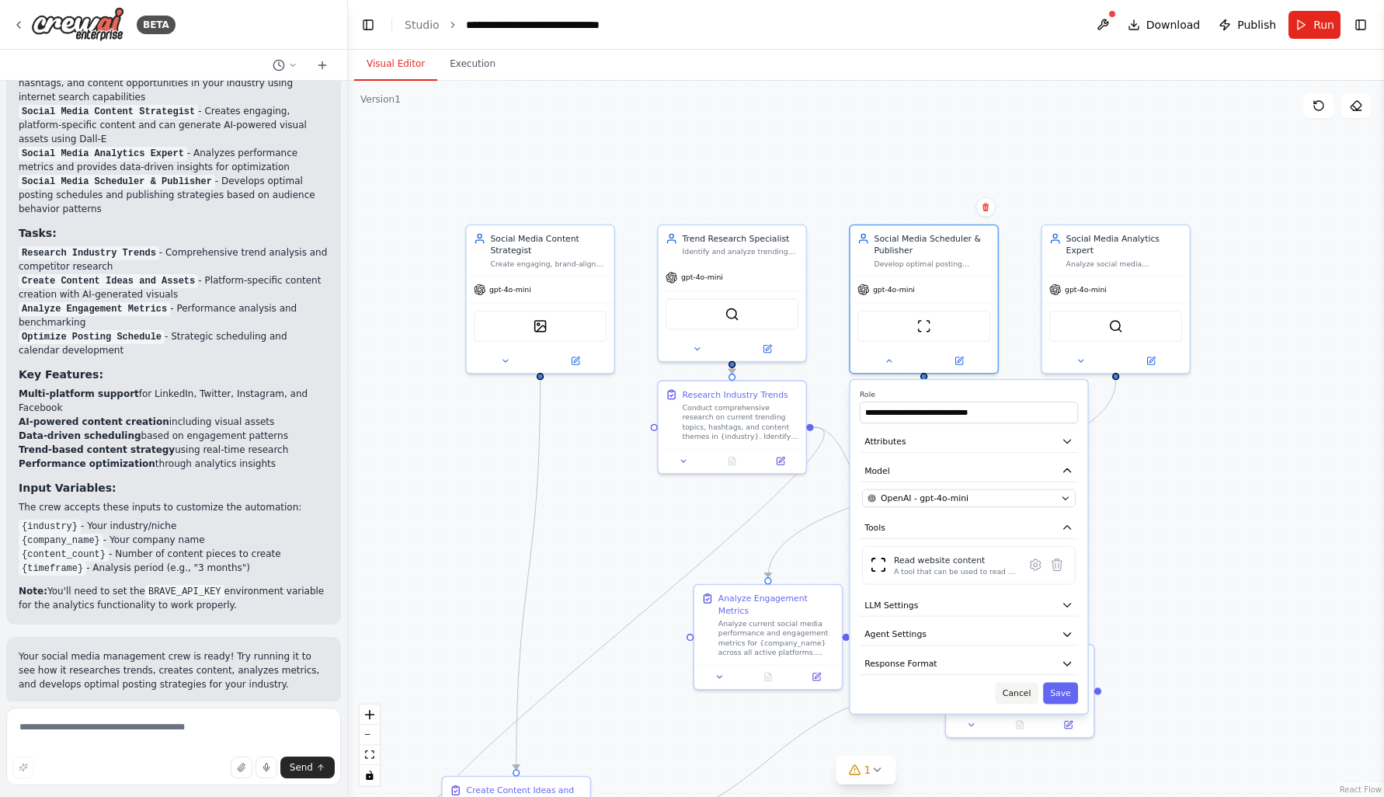
click at [1018, 697] on button "Cancel" at bounding box center [1017, 693] width 43 height 22
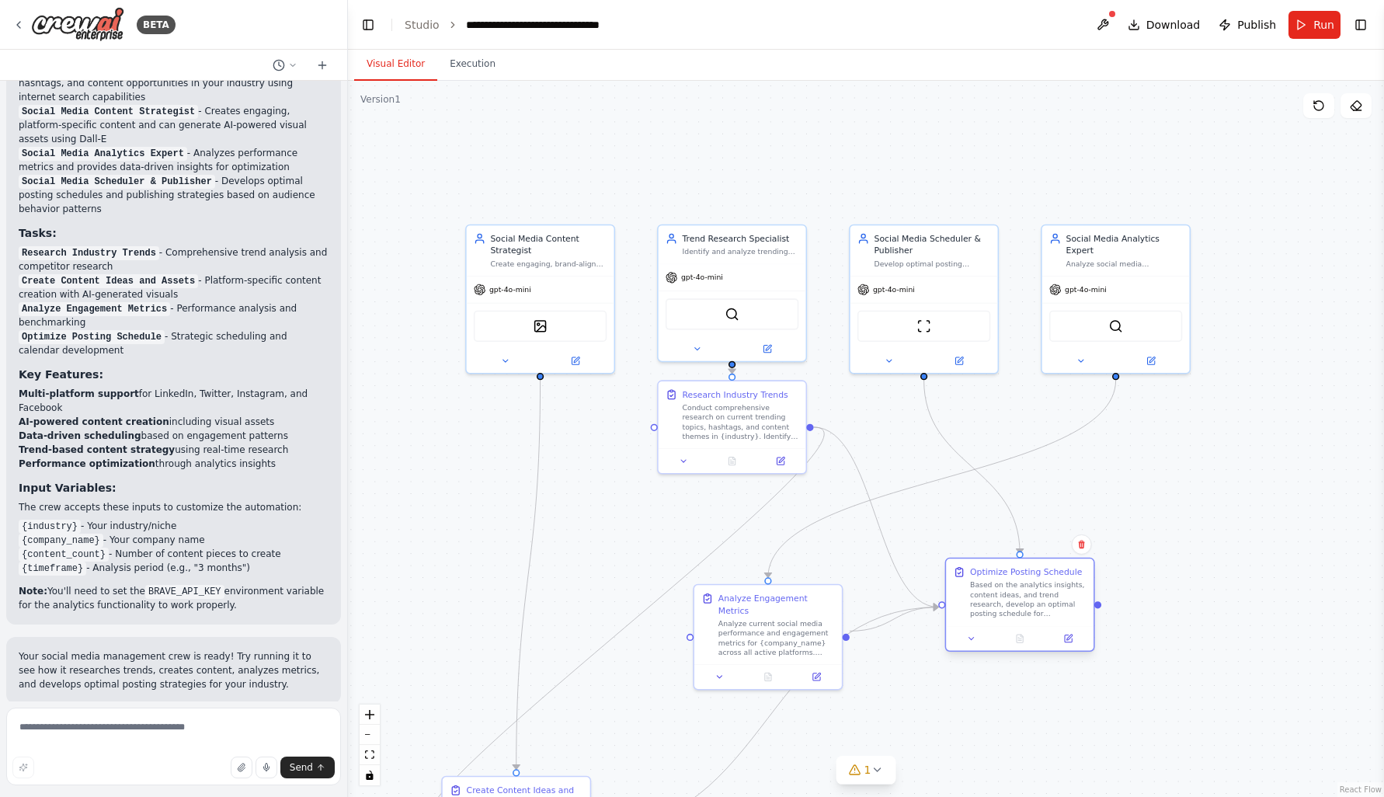
drag, startPoint x: 1056, startPoint y: 683, endPoint x: 1060, endPoint y: 598, distance: 84.8
click at [1060, 598] on div "Based on the analytics insights, content ideas, and trend research, develop an …" at bounding box center [1028, 599] width 117 height 38
click at [1076, 638] on button at bounding box center [1068, 639] width 41 height 15
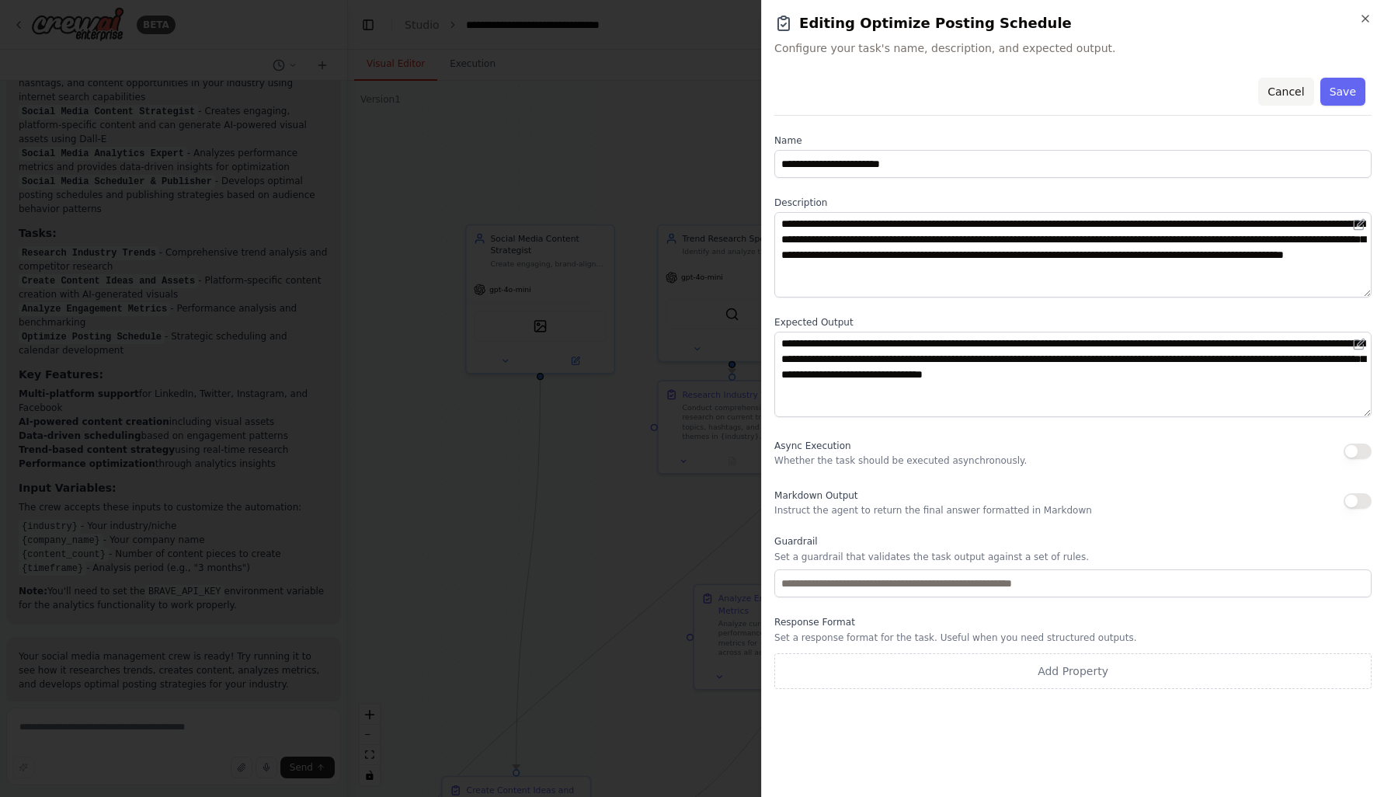
click at [1283, 93] on button "Cancel" at bounding box center [1285, 92] width 55 height 28
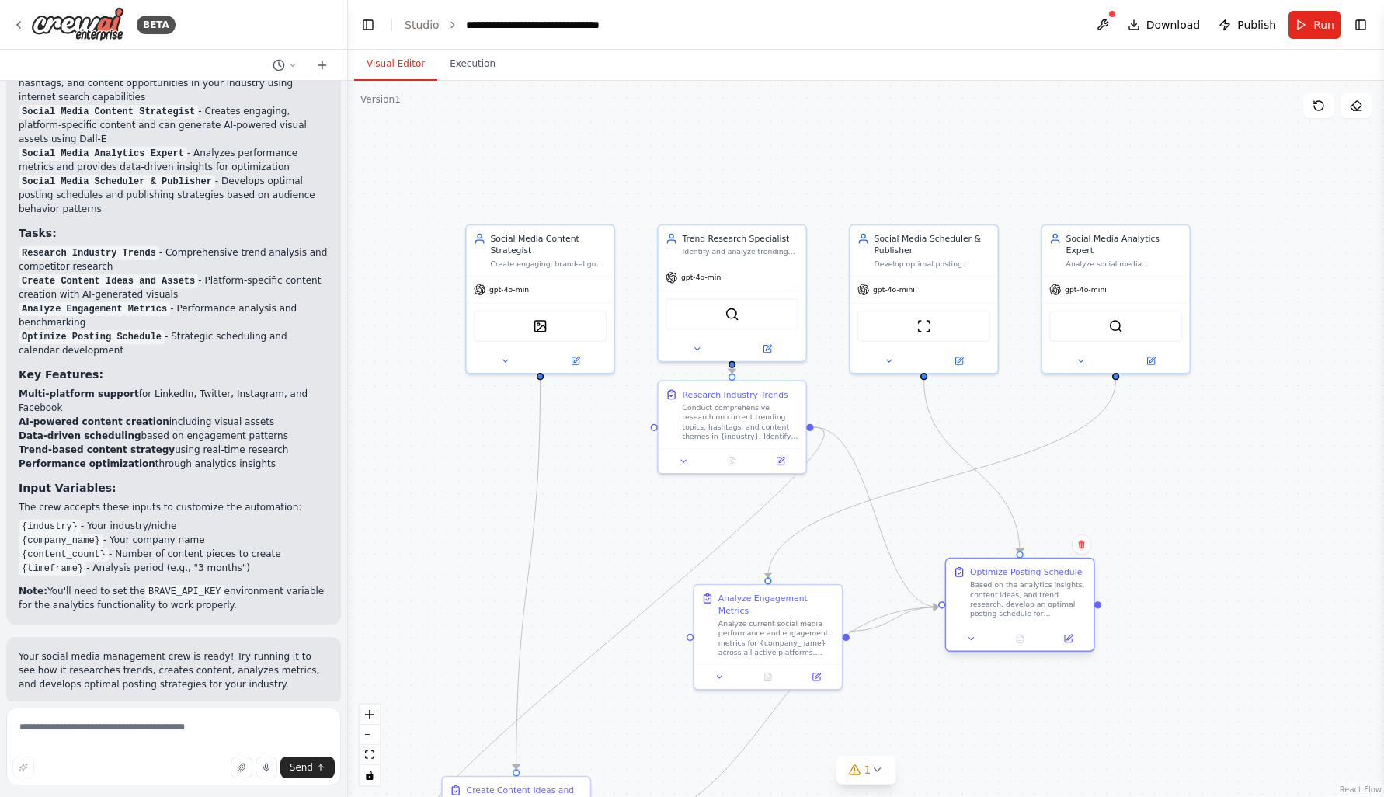
click at [1003, 613] on div "Based on the analytics insights, content ideas, and trend research, develop an …" at bounding box center [1028, 599] width 117 height 38
click at [973, 639] on icon at bounding box center [971, 638] width 9 height 9
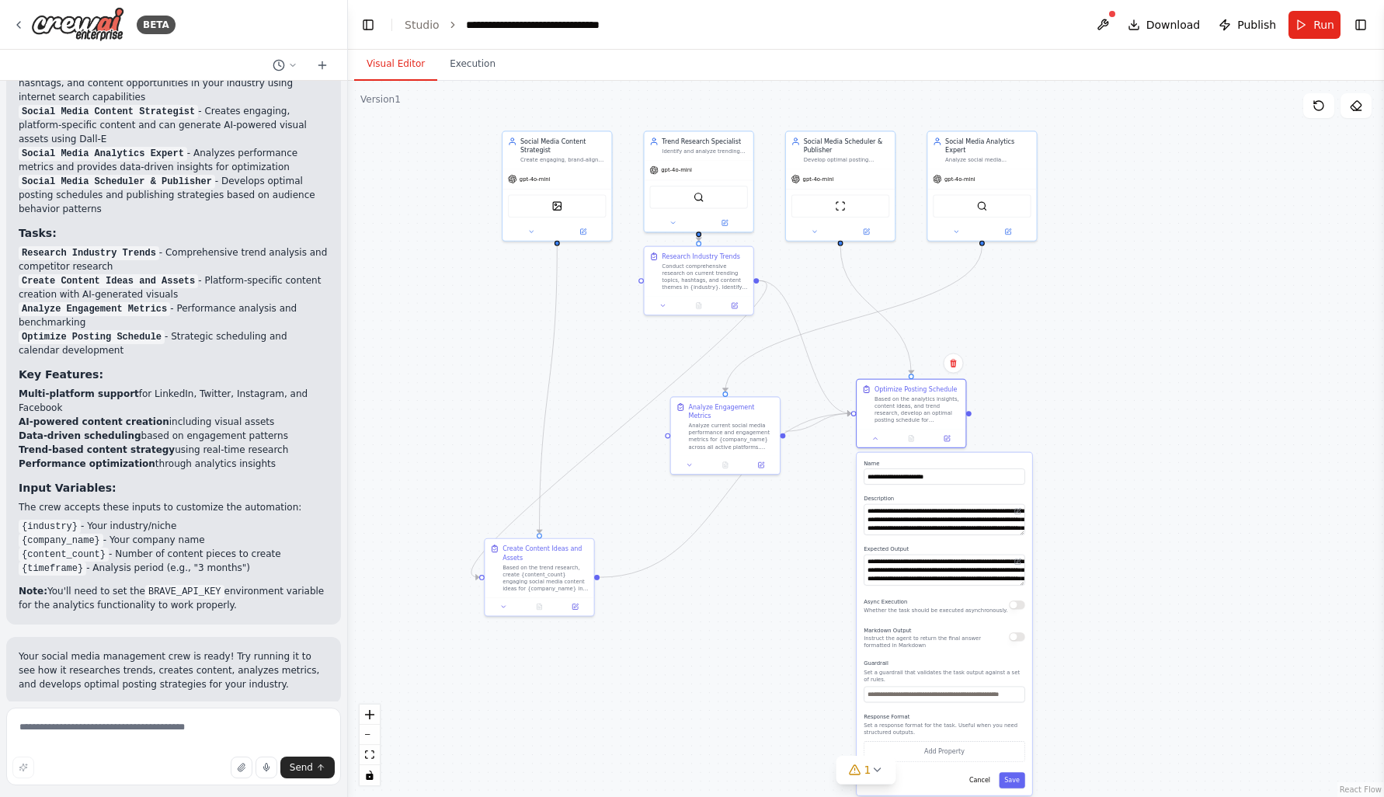
drag, startPoint x: 1239, startPoint y: 548, endPoint x: 1058, endPoint y: 347, distance: 270.1
click at [1058, 347] on div ".deletable-edge-delete-btn { width: 20px; height: 20px; border: 0px solid #ffff…" at bounding box center [866, 439] width 1036 height 716
click at [1102, 457] on div ".deletable-edge-delete-btn { width: 20px; height: 20px; border: 0px solid #ffff…" at bounding box center [866, 439] width 1036 height 716
click at [975, 788] on button "Cancel" at bounding box center [980, 780] width 32 height 16
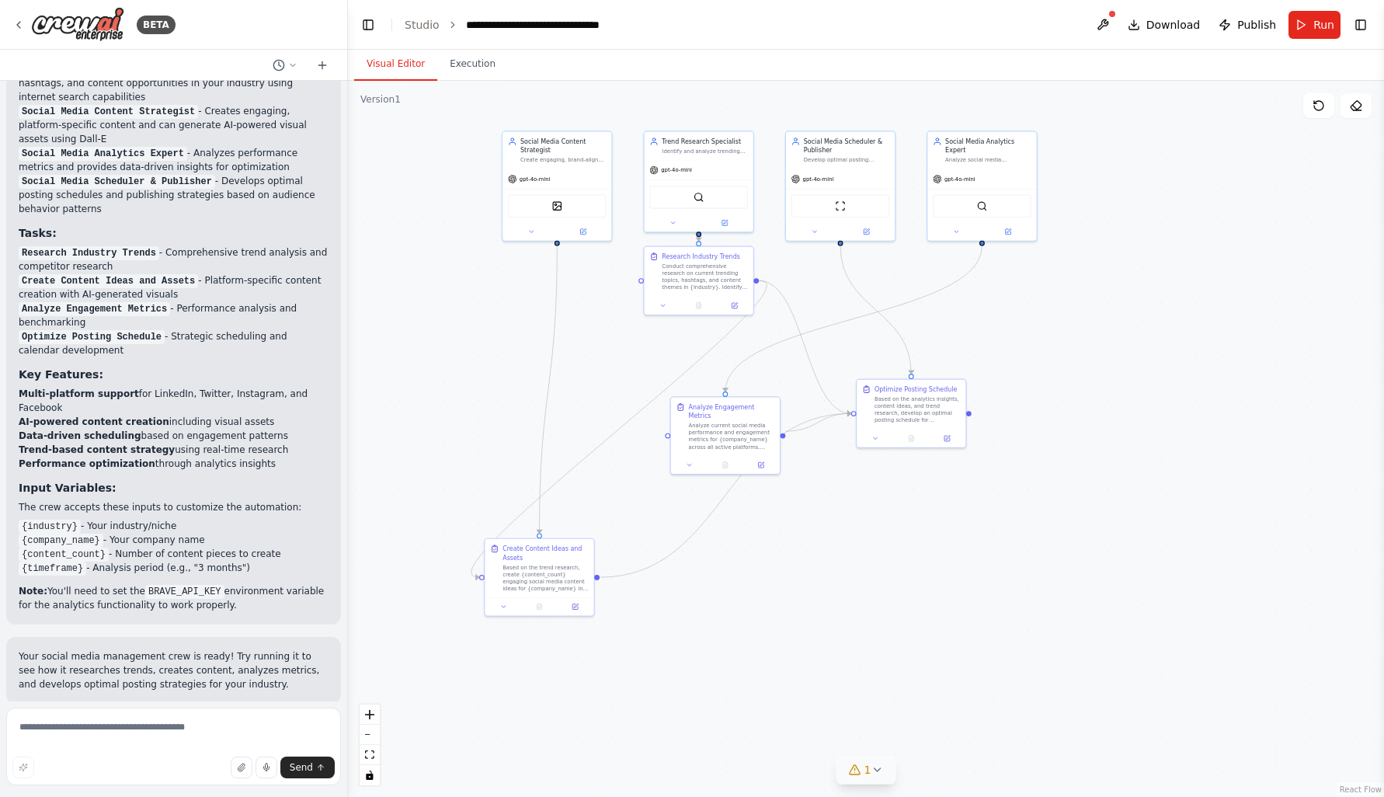
click at [873, 772] on icon at bounding box center [877, 770] width 12 height 12
click at [736, 768] on span "Tool BraveSearchTool is not configured. Missing environment variables: BRAVE_AP…" at bounding box center [875, 767] width 406 height 12
click at [1035, 767] on span "Tool BraveSearchTool is not configured. Missing environment variables: BRAVE_AP…" at bounding box center [875, 767] width 406 height 12
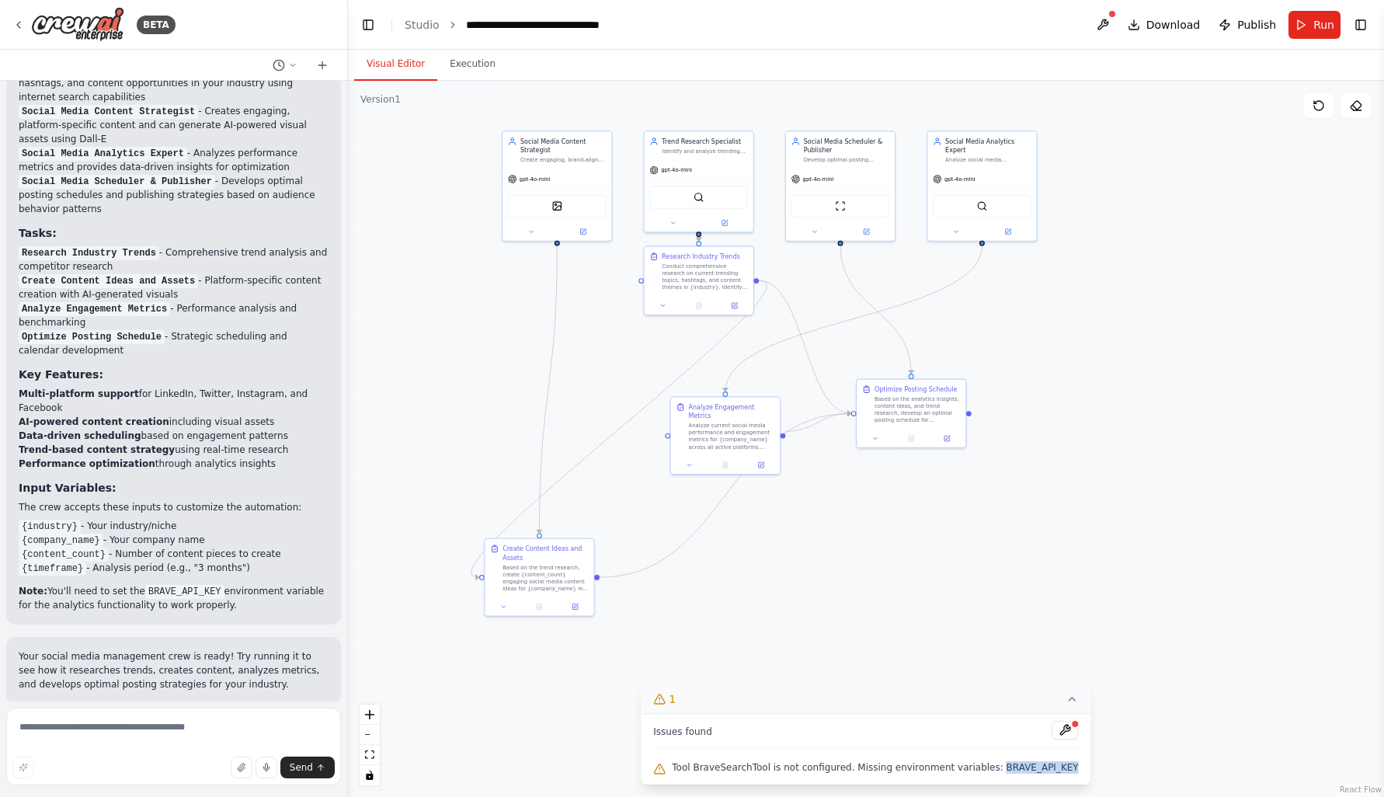
copy span "BRAVE_API_KEY"
click at [1071, 724] on div at bounding box center [1075, 723] width 9 height 9
click at [1053, 731] on button at bounding box center [1066, 730] width 26 height 19
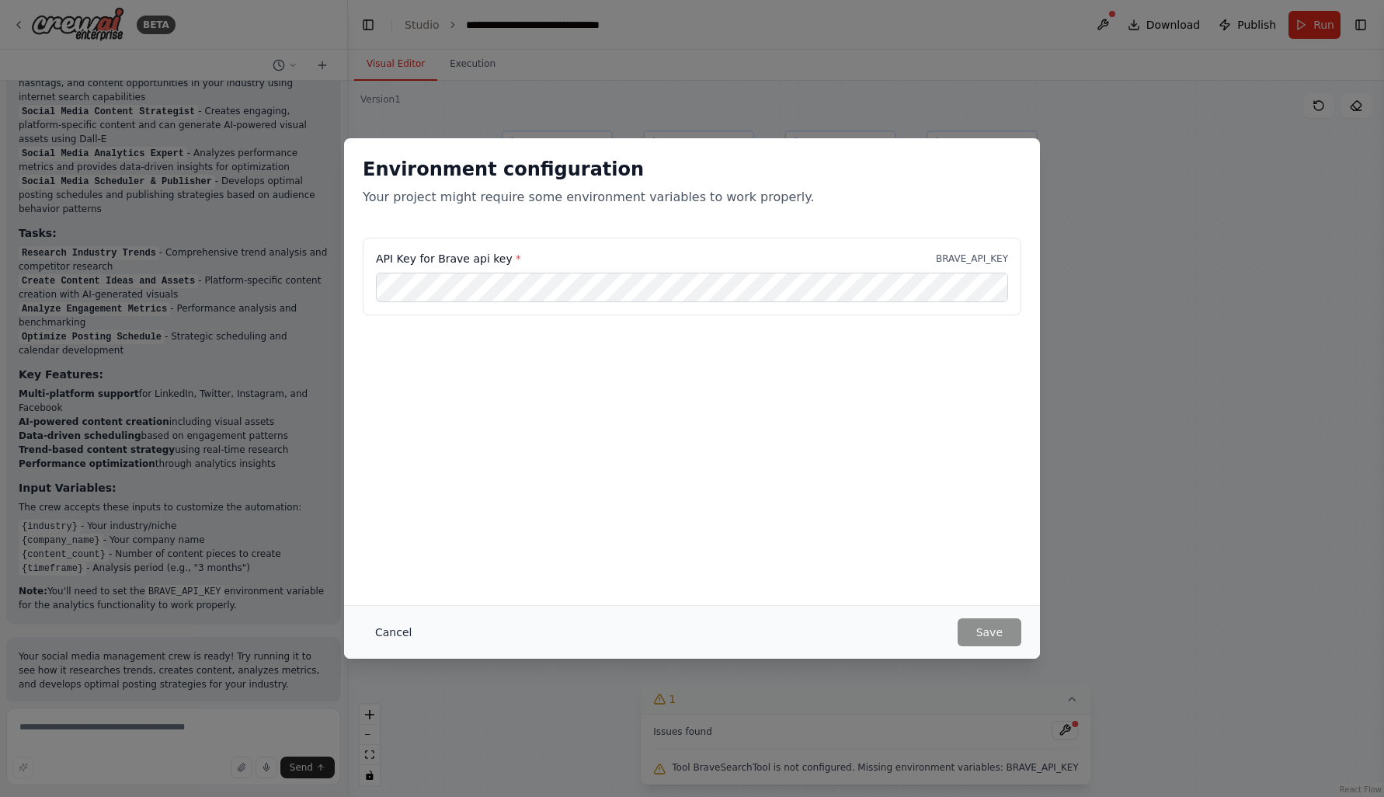
click at [393, 632] on button "Cancel" at bounding box center [393, 632] width 61 height 28
